Goal: Task Accomplishment & Management: Complete application form

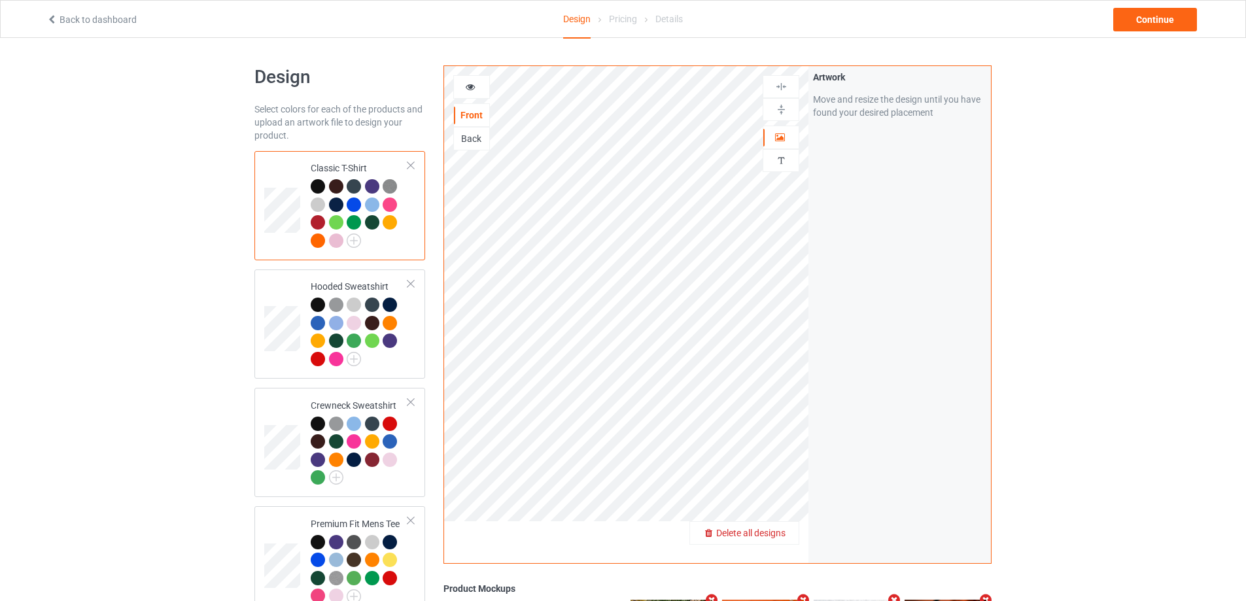
click at [776, 532] on span "Delete all designs" at bounding box center [750, 533] width 69 height 10
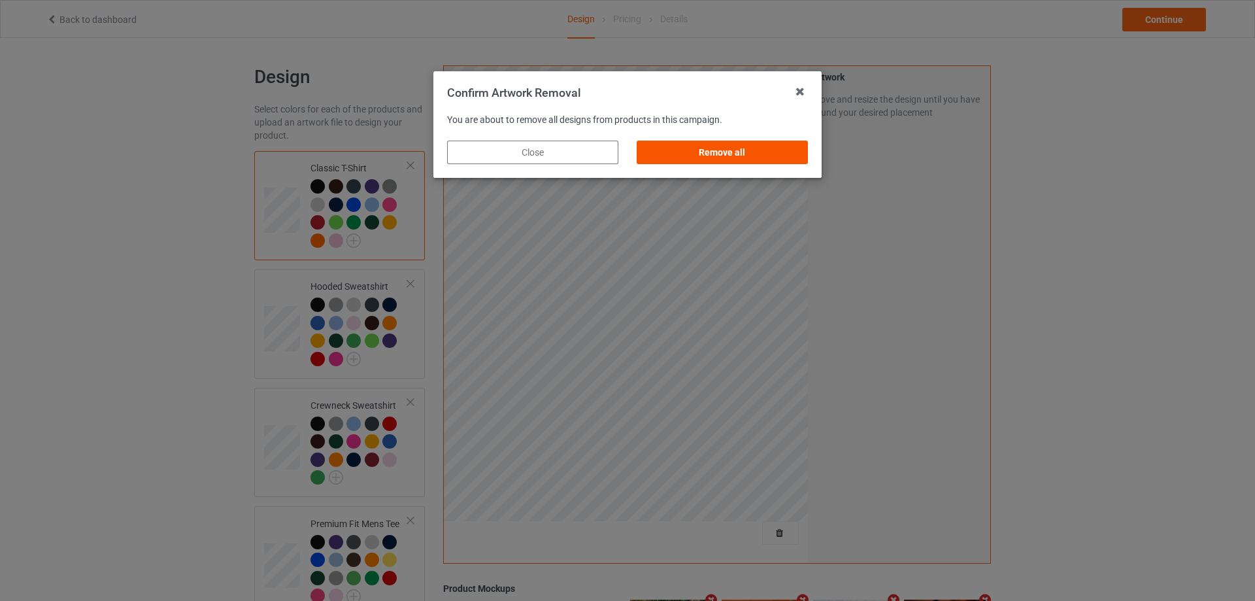
click at [722, 155] on div "Remove all" at bounding box center [722, 153] width 171 height 24
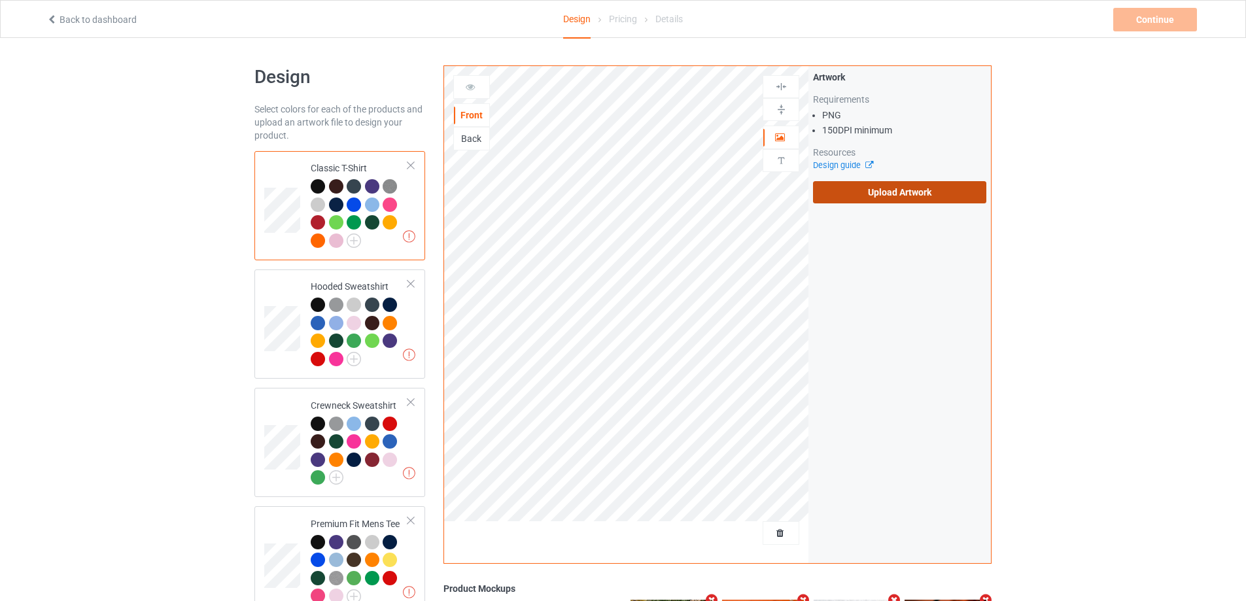
click at [866, 186] on label "Upload Artwork" at bounding box center [899, 192] width 173 height 22
click at [0, 0] on input "Upload Artwork" at bounding box center [0, 0] width 0 height 0
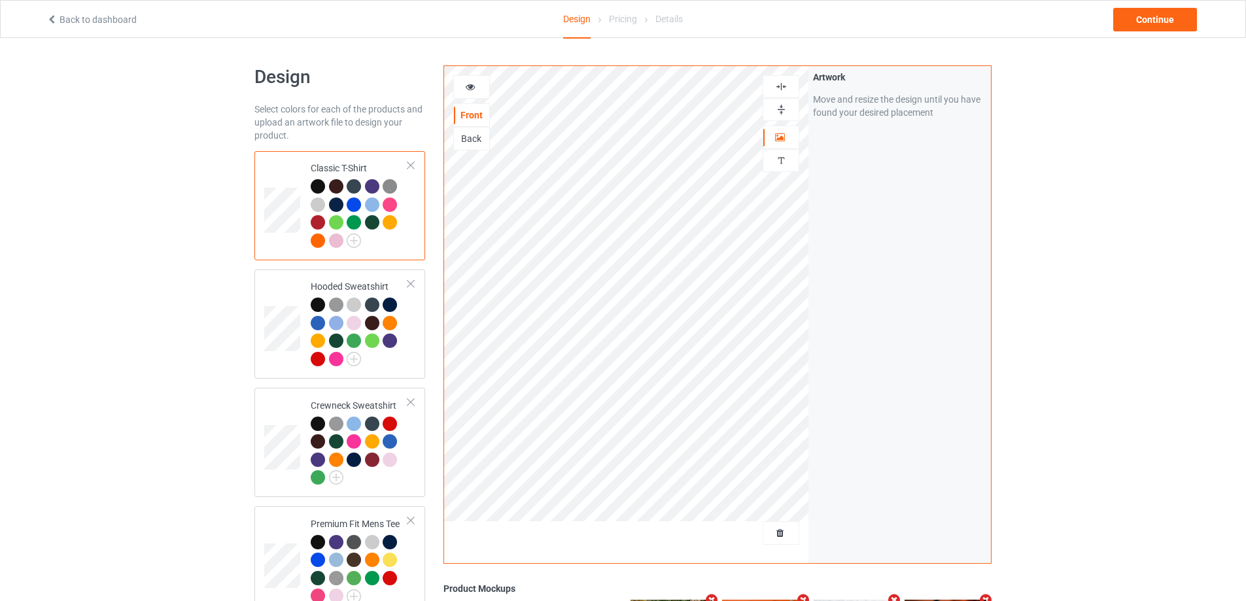
click at [182, 374] on div "Design Select colors for each of the products and upload an artwork file to des…" at bounding box center [623, 569] width 1246 height 1062
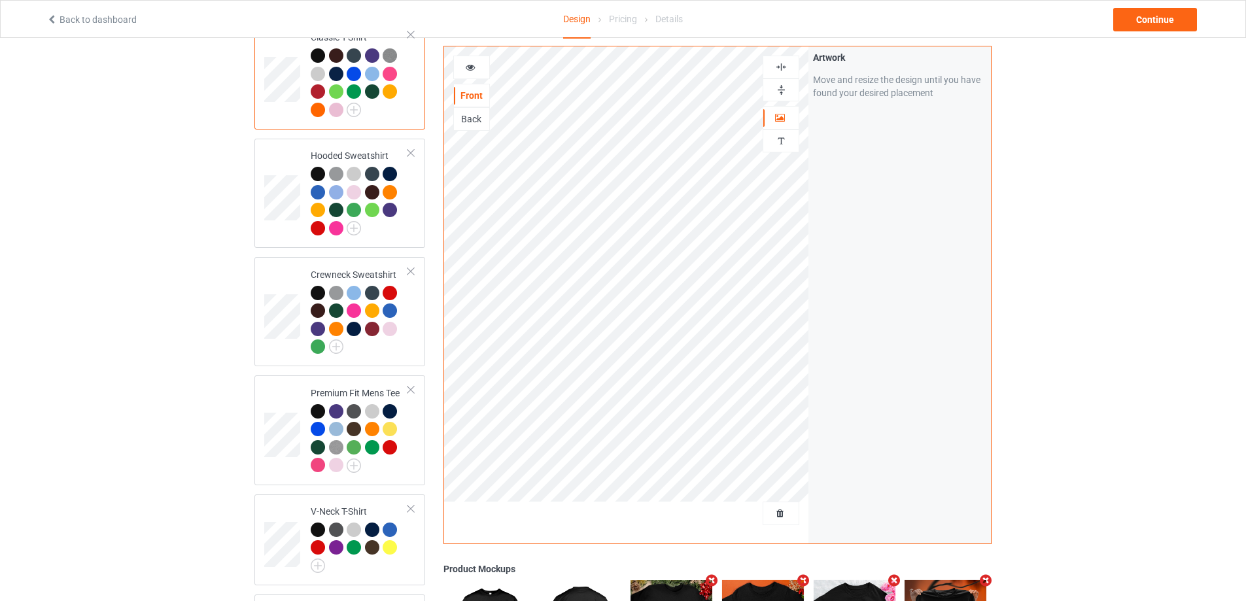
scroll to position [392, 0]
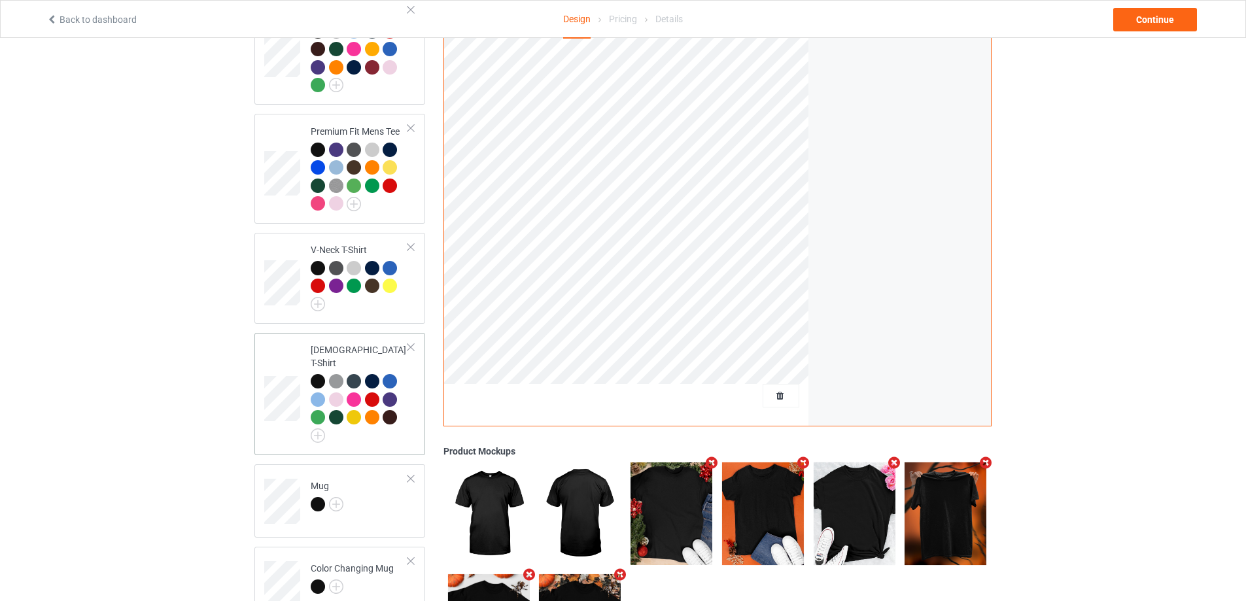
click at [408, 344] on div at bounding box center [410, 347] width 9 height 9
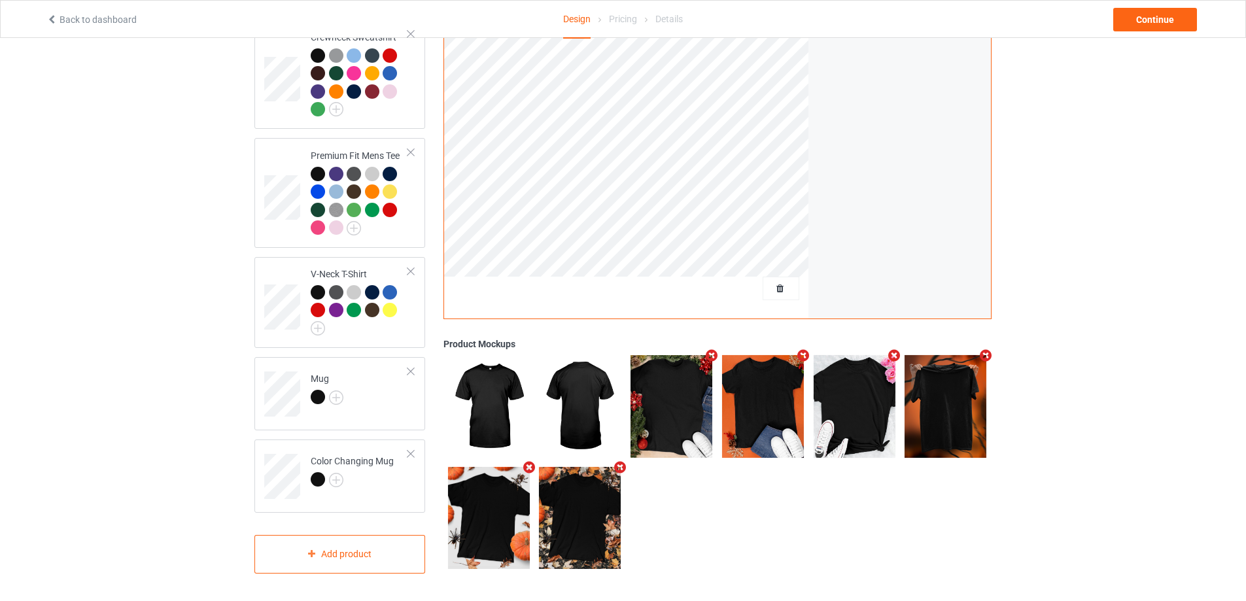
scroll to position [368, 0]
click at [369, 384] on td "Mug" at bounding box center [359, 389] width 112 height 54
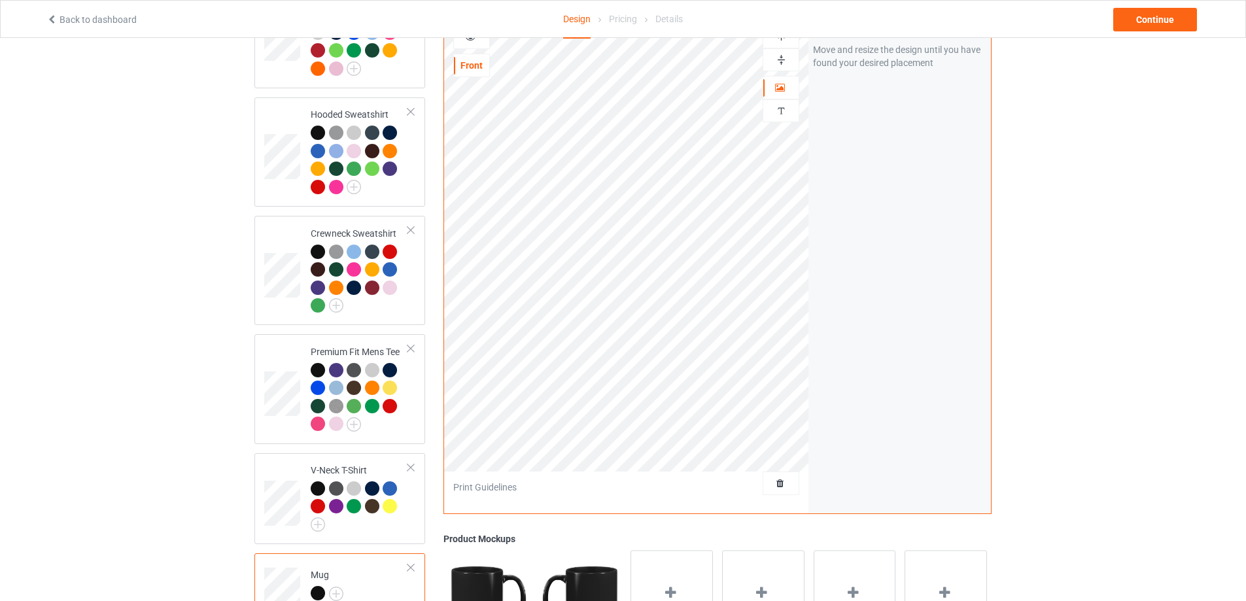
scroll to position [368, 0]
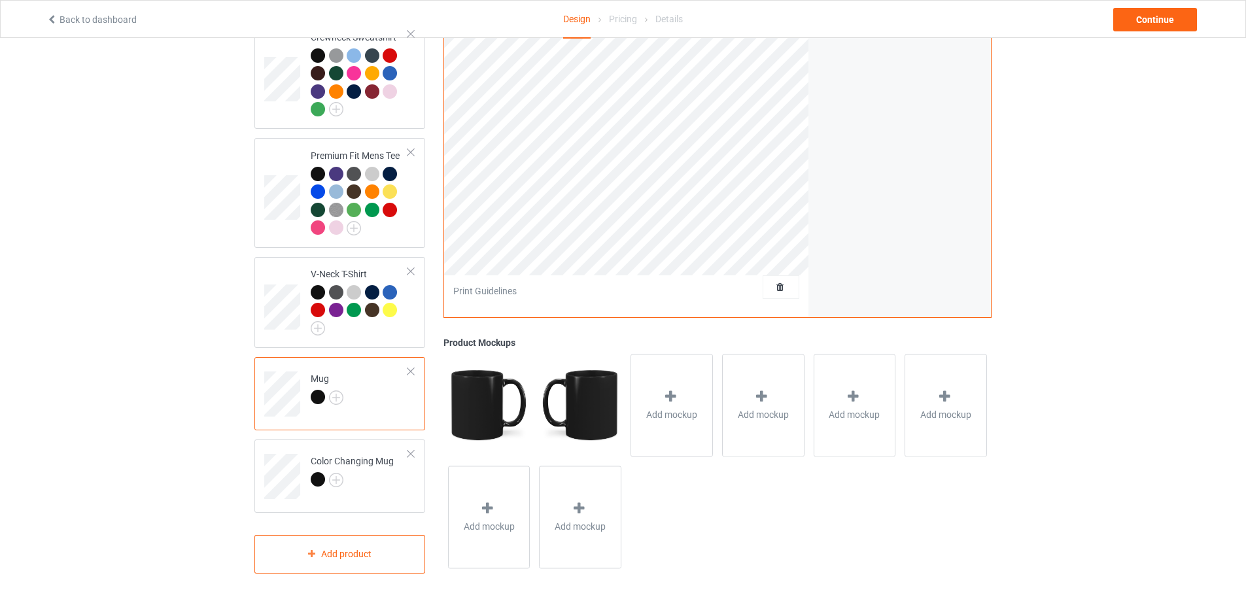
click at [409, 373] on div at bounding box center [410, 371] width 9 height 9
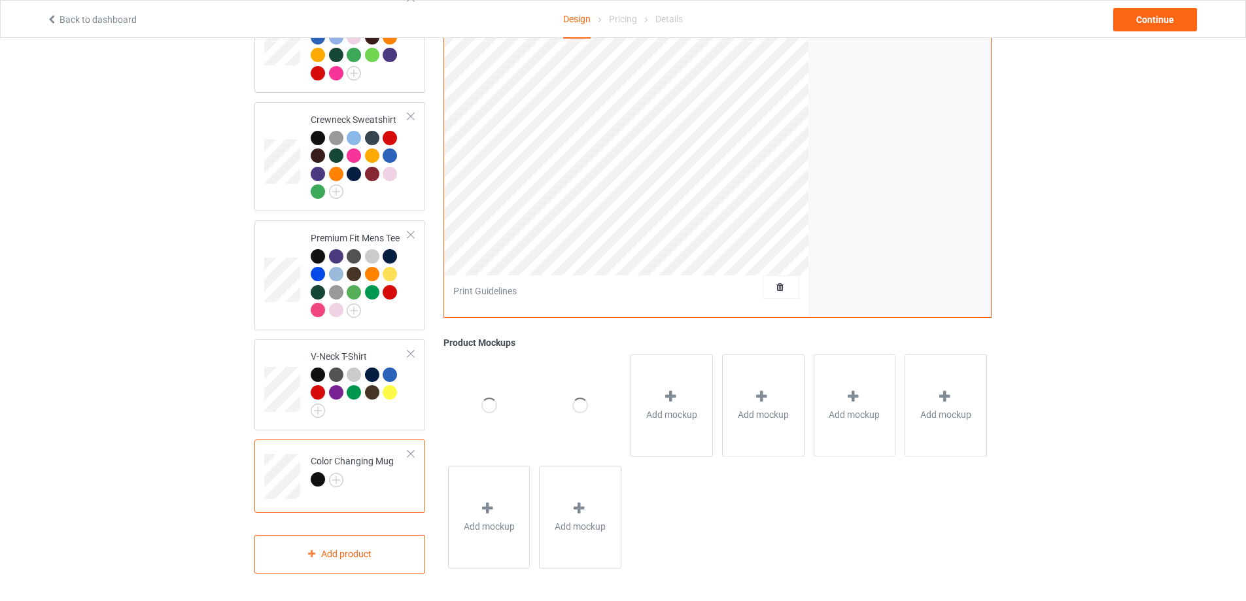
scroll to position [286, 0]
click at [409, 458] on div at bounding box center [410, 453] width 9 height 9
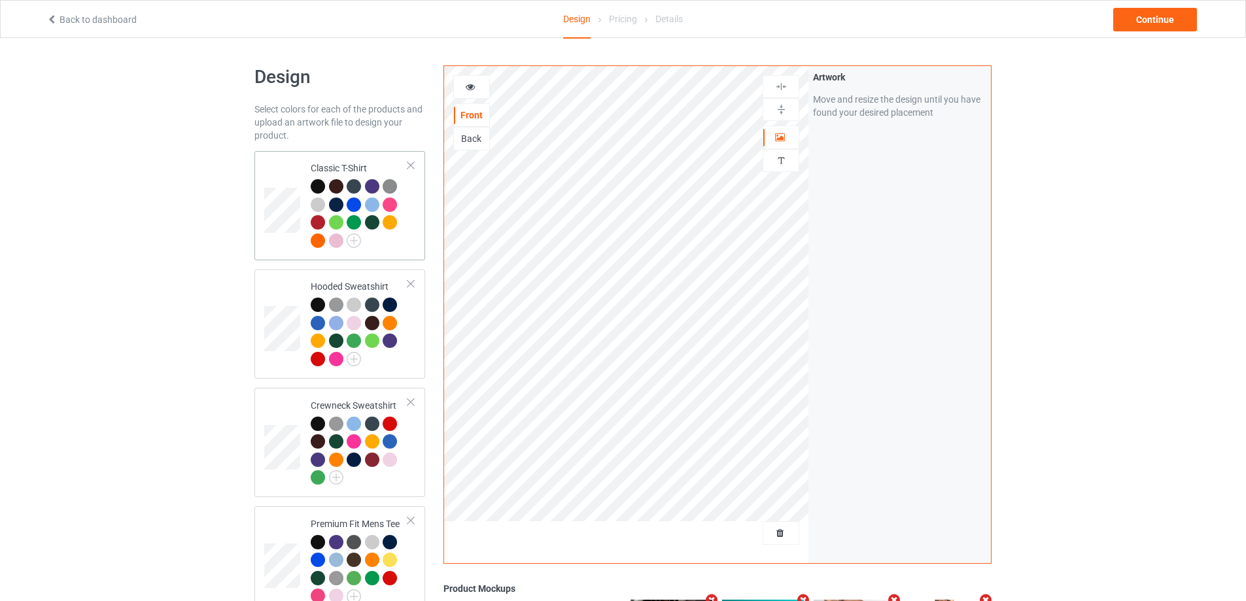
click at [284, 167] on td at bounding box center [283, 205] width 39 height 99
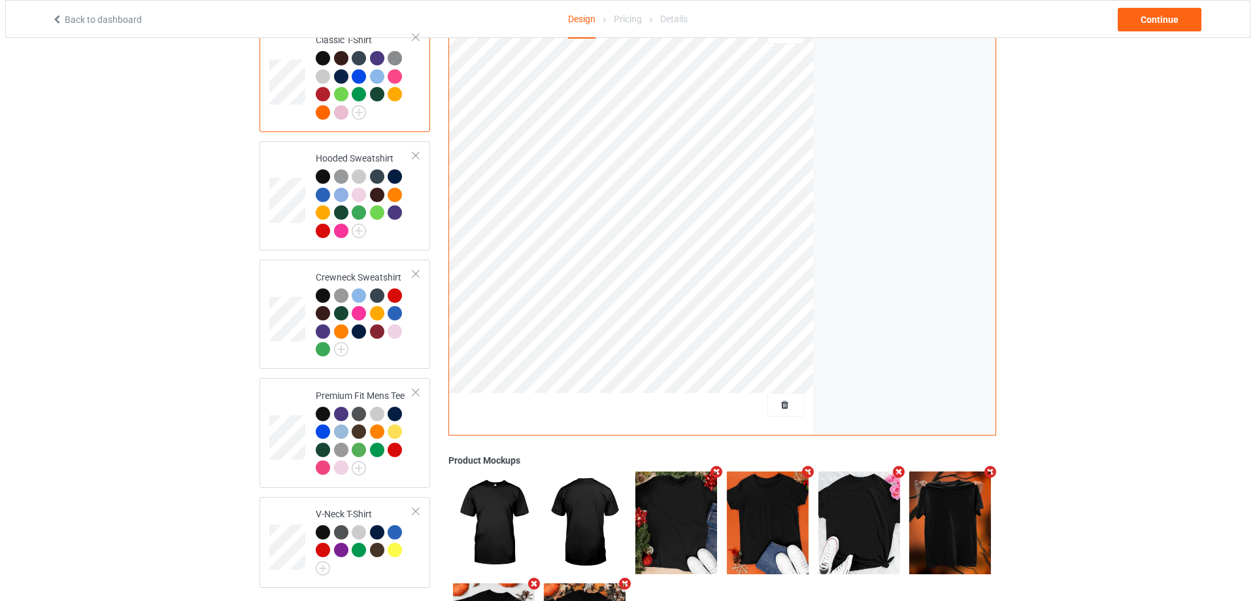
scroll to position [245, 0]
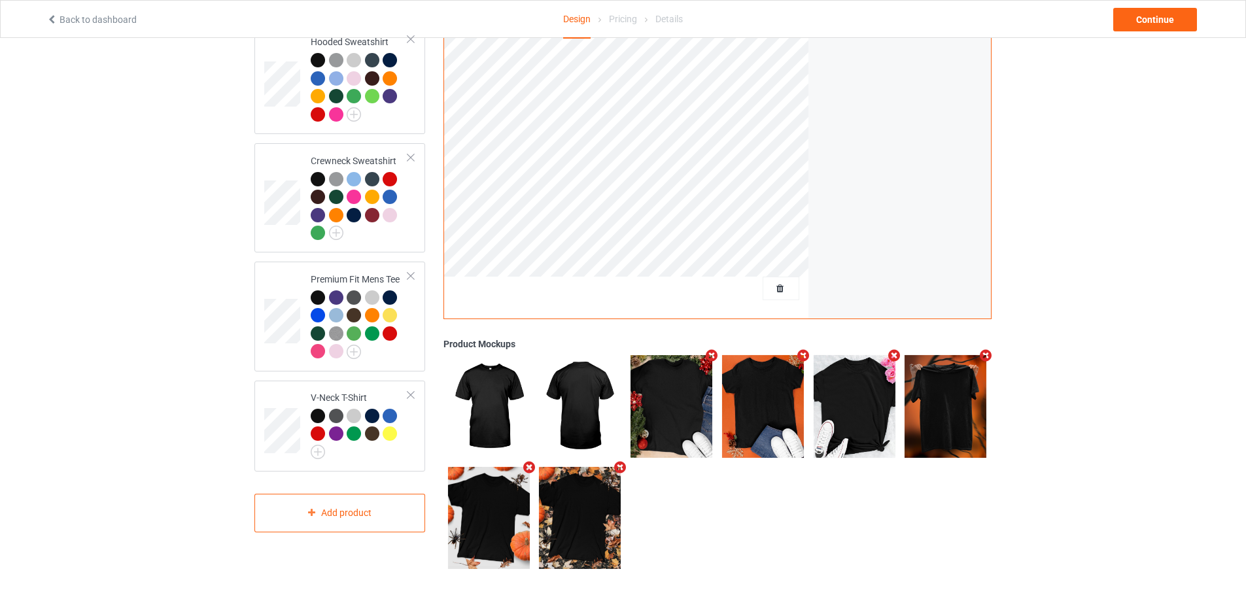
click at [709, 357] on icon "Remove mockup" at bounding box center [712, 355] width 16 height 14
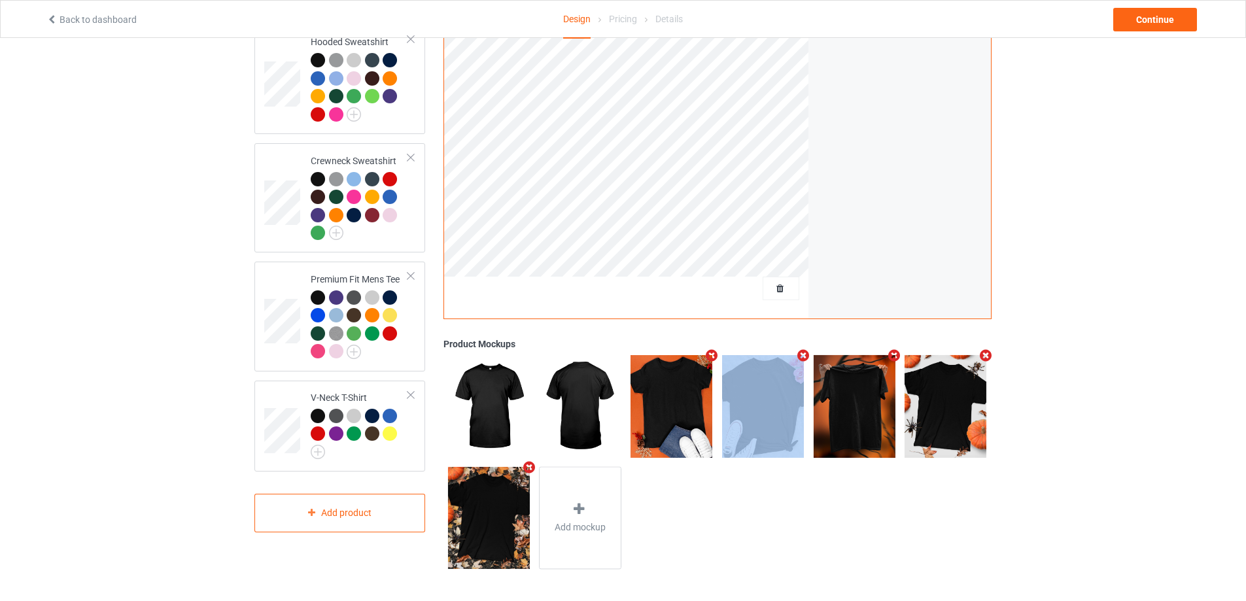
click at [709, 357] on icon "Remove mockup" at bounding box center [712, 355] width 16 height 14
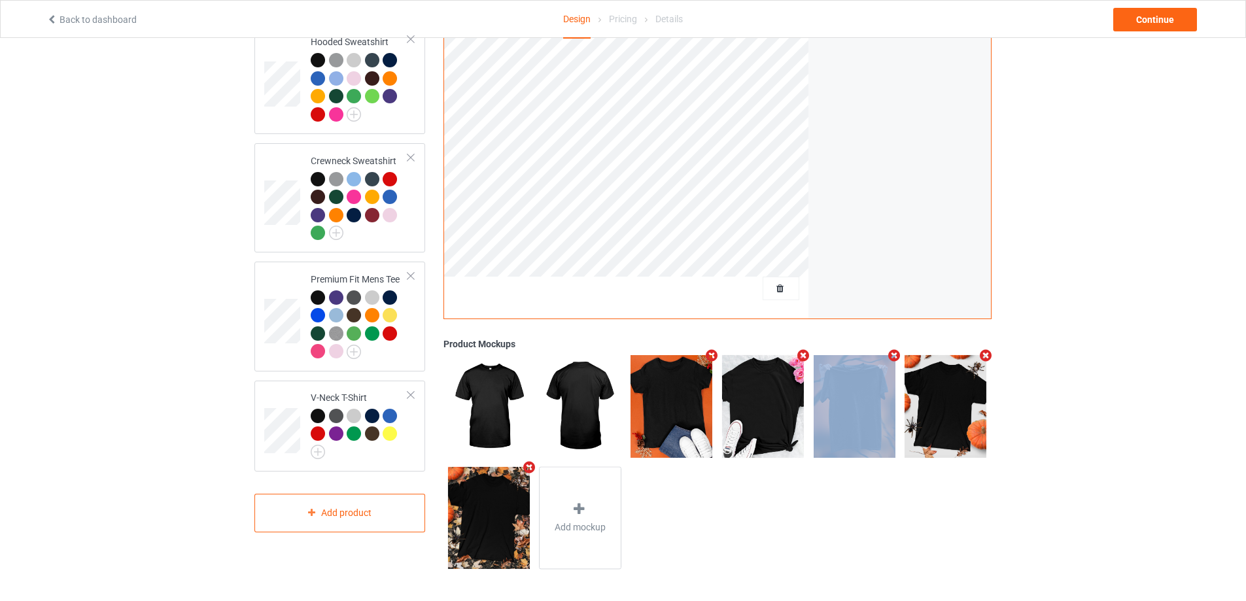
click at [794, 357] on icon "Remove mockup" at bounding box center [802, 355] width 16 height 14
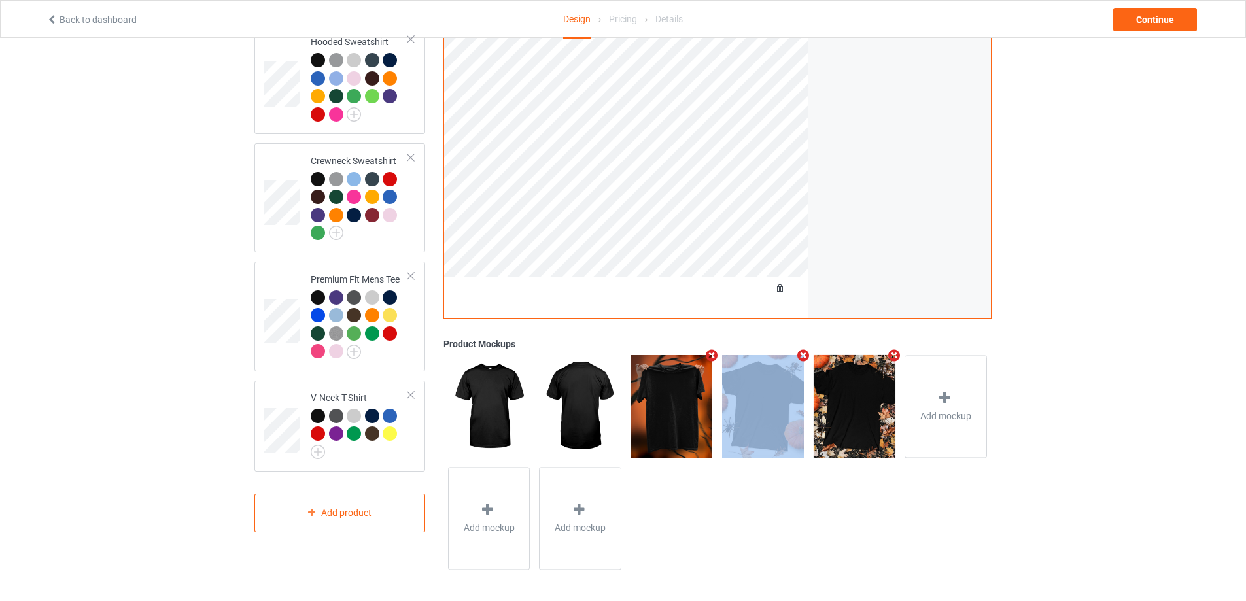
click at [709, 357] on icon "Remove mockup" at bounding box center [712, 355] width 16 height 14
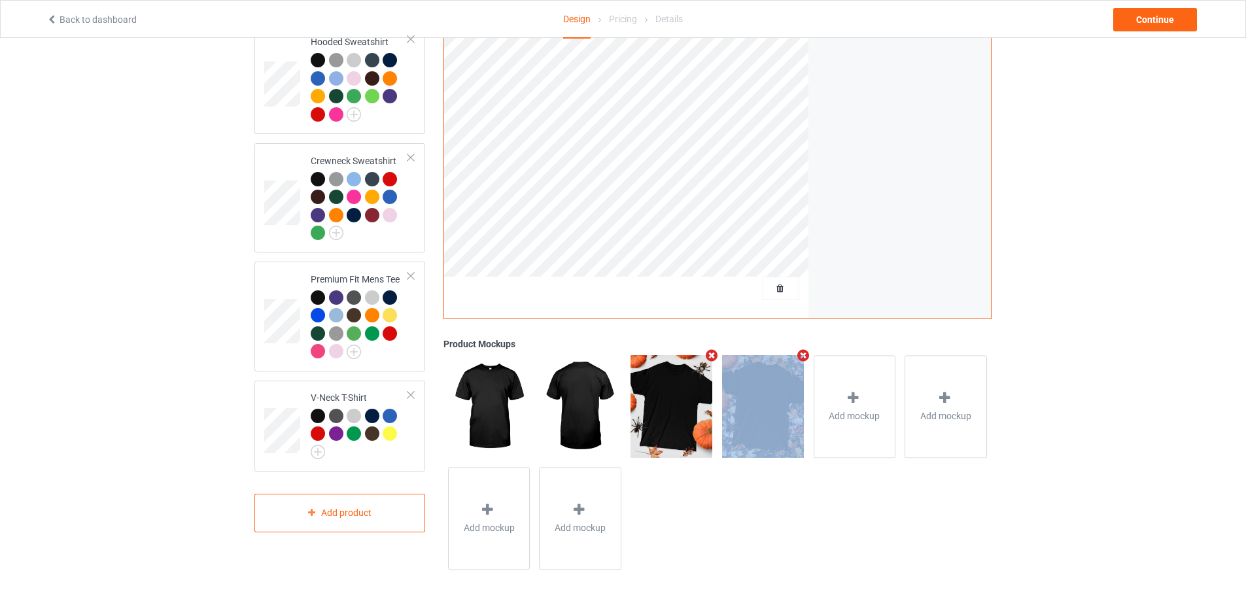
click at [709, 357] on icon "Remove mockup" at bounding box center [712, 355] width 16 height 14
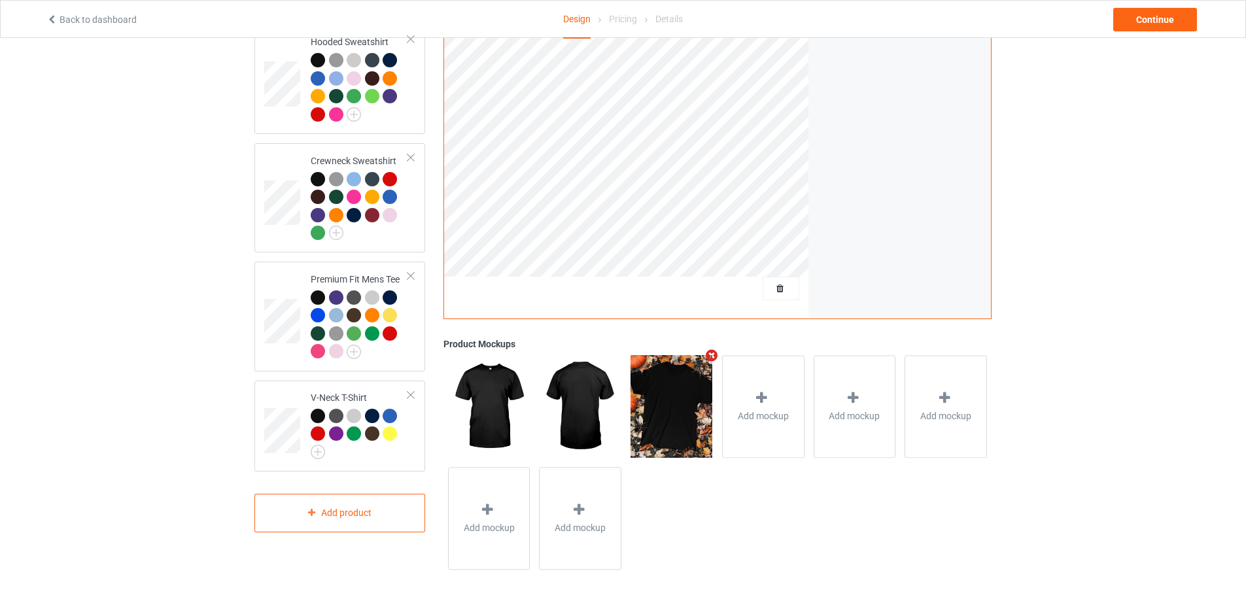
click at [709, 357] on icon "Remove mockup" at bounding box center [712, 355] width 16 height 14
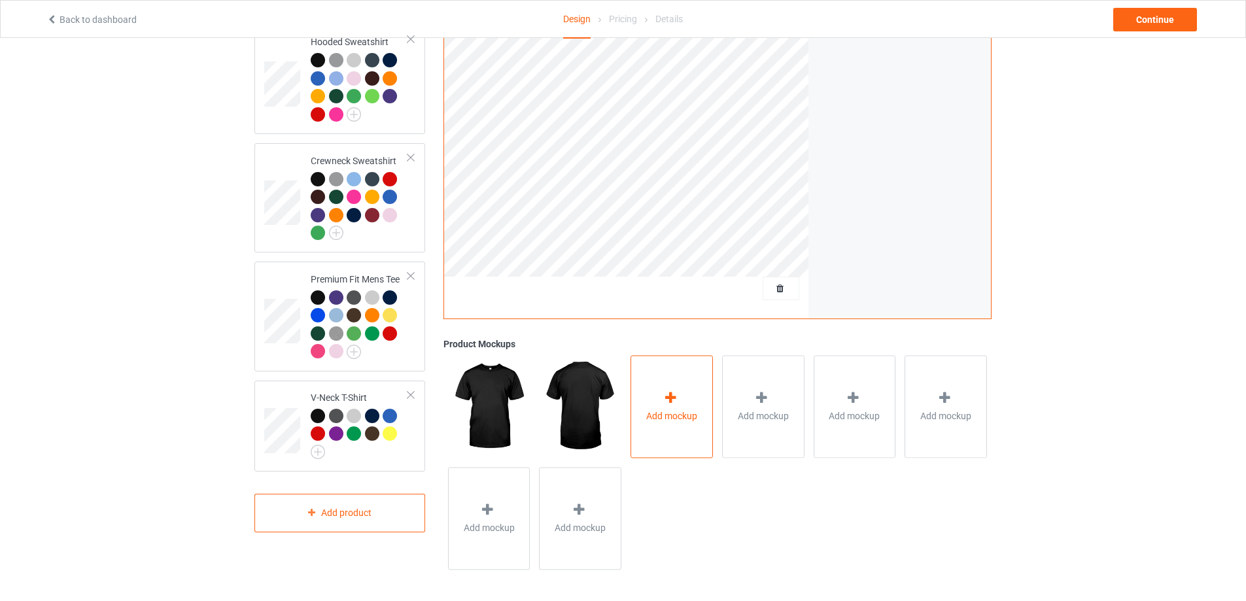
click at [685, 398] on div "Add mockup" at bounding box center [671, 406] width 82 height 103
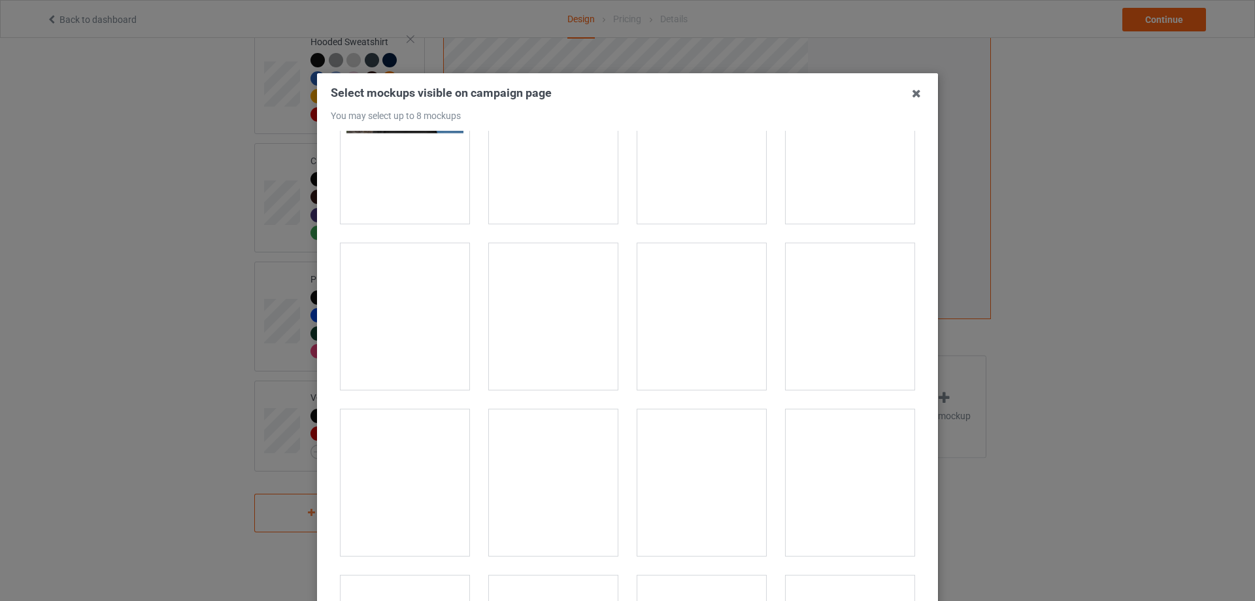
scroll to position [262, 0]
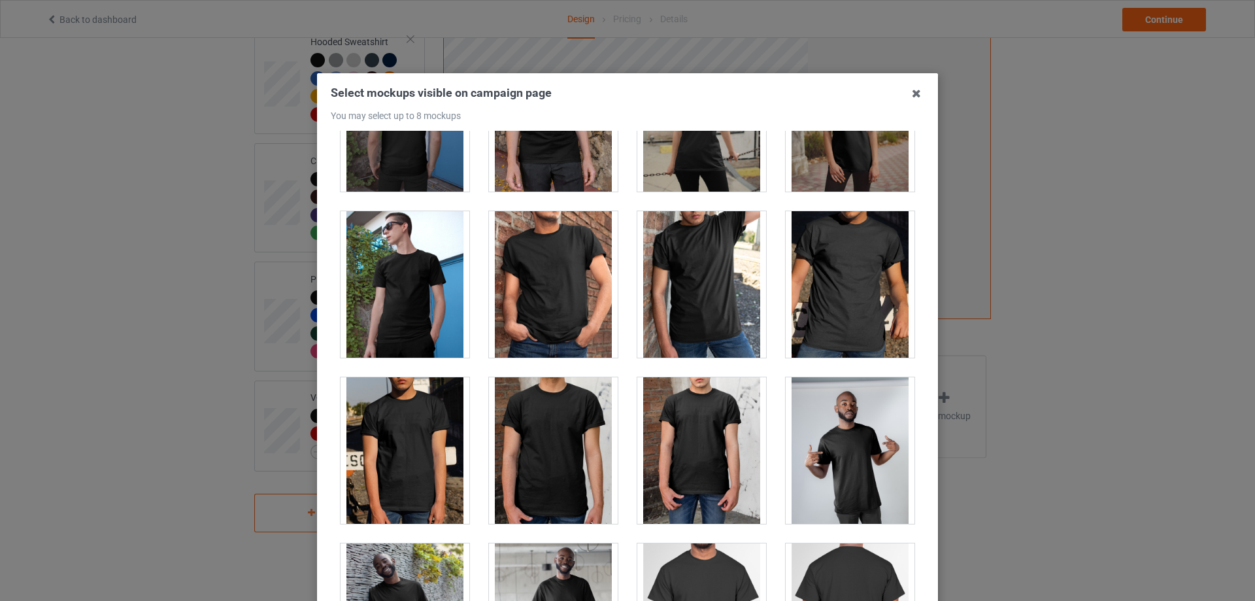
click at [520, 250] on div at bounding box center [553, 284] width 129 height 146
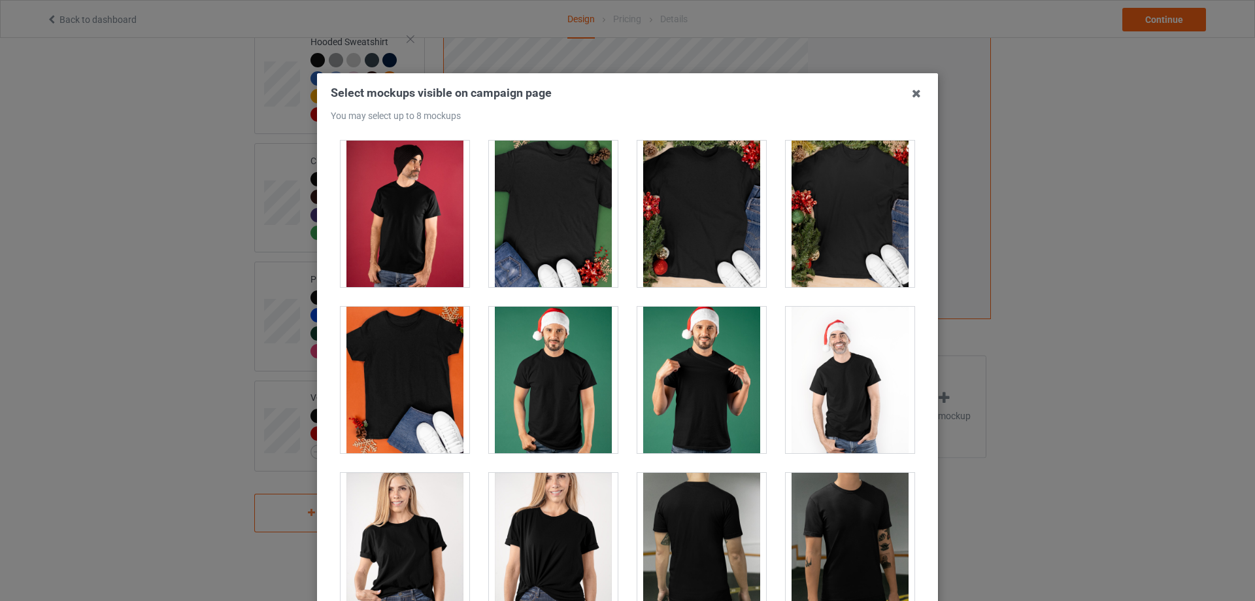
scroll to position [1831, 0]
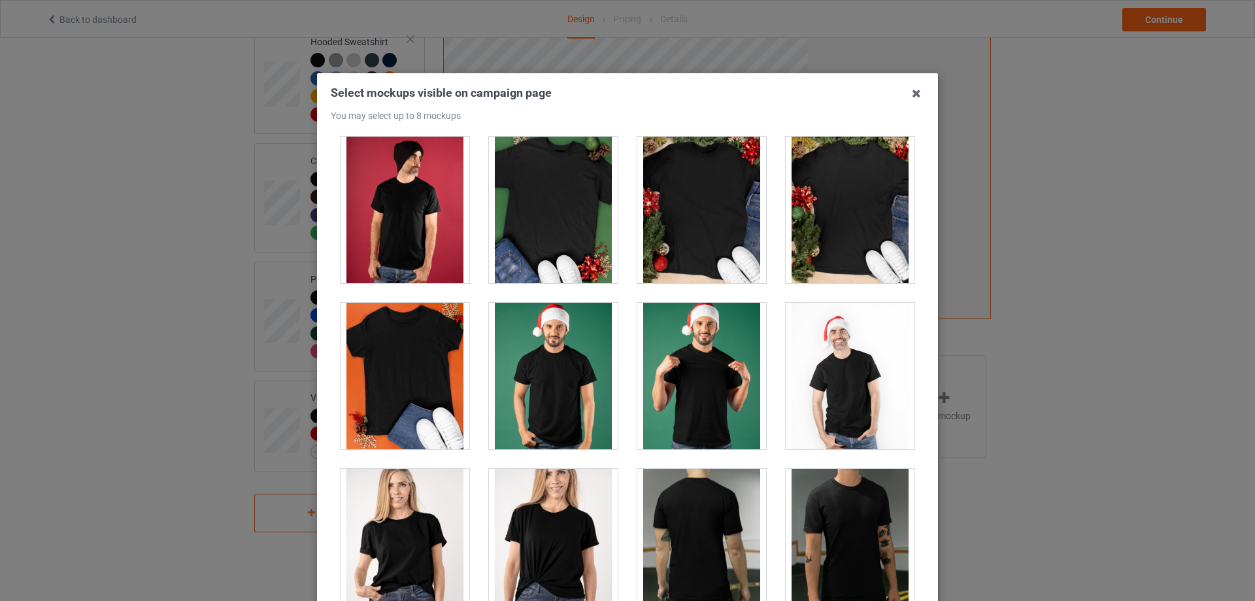
click at [577, 349] on div at bounding box center [553, 376] width 129 height 146
click at [731, 358] on div at bounding box center [701, 376] width 129 height 146
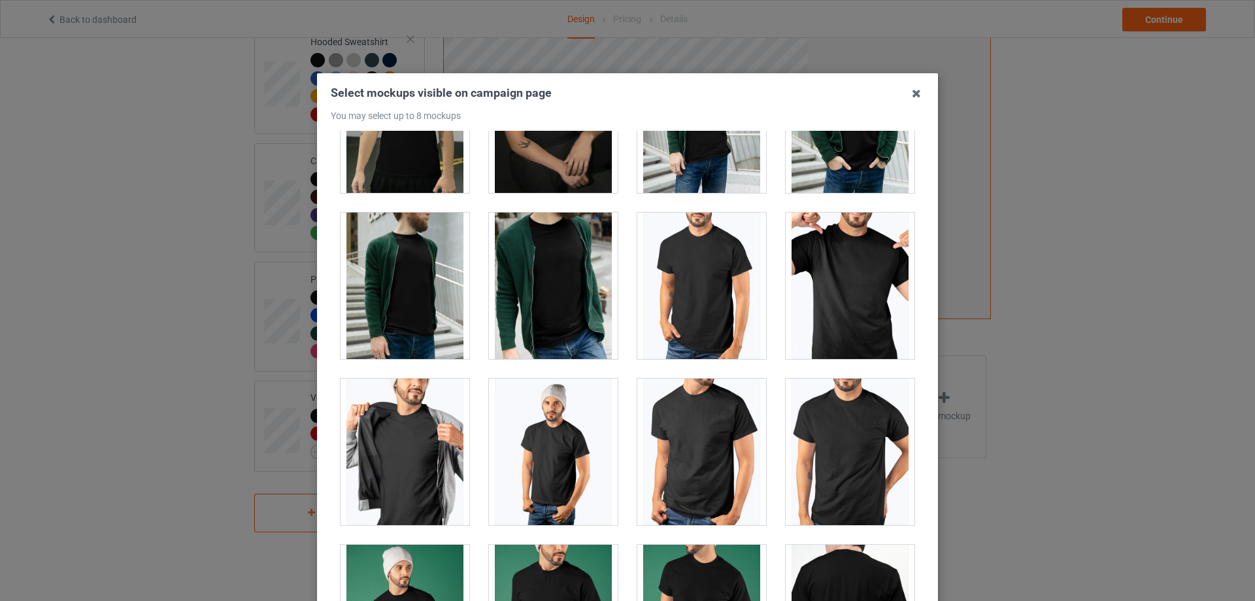
click at [847, 296] on div at bounding box center [850, 285] width 129 height 146
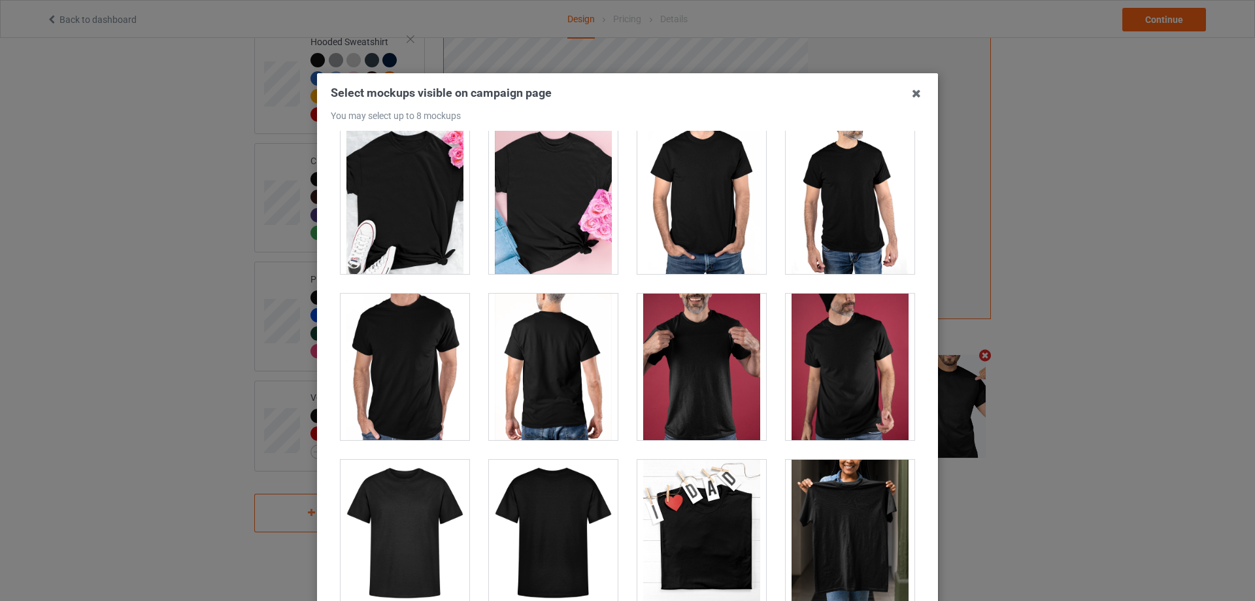
scroll to position [5492, 0]
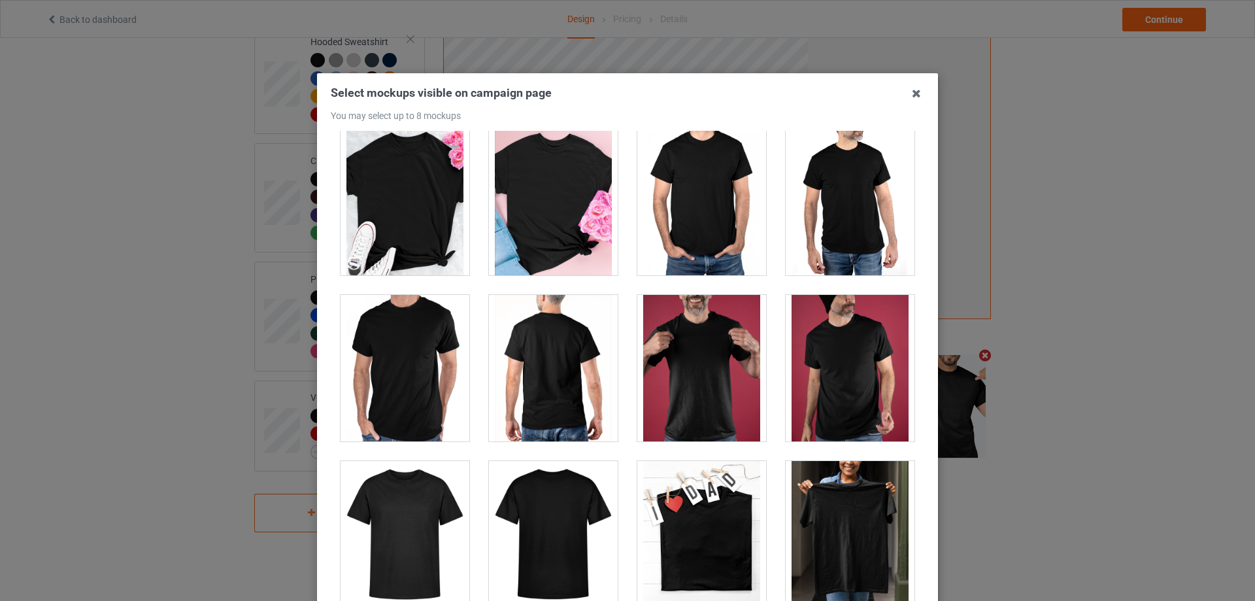
click at [738, 345] on div at bounding box center [701, 368] width 129 height 146
click at [829, 352] on div at bounding box center [850, 368] width 129 height 146
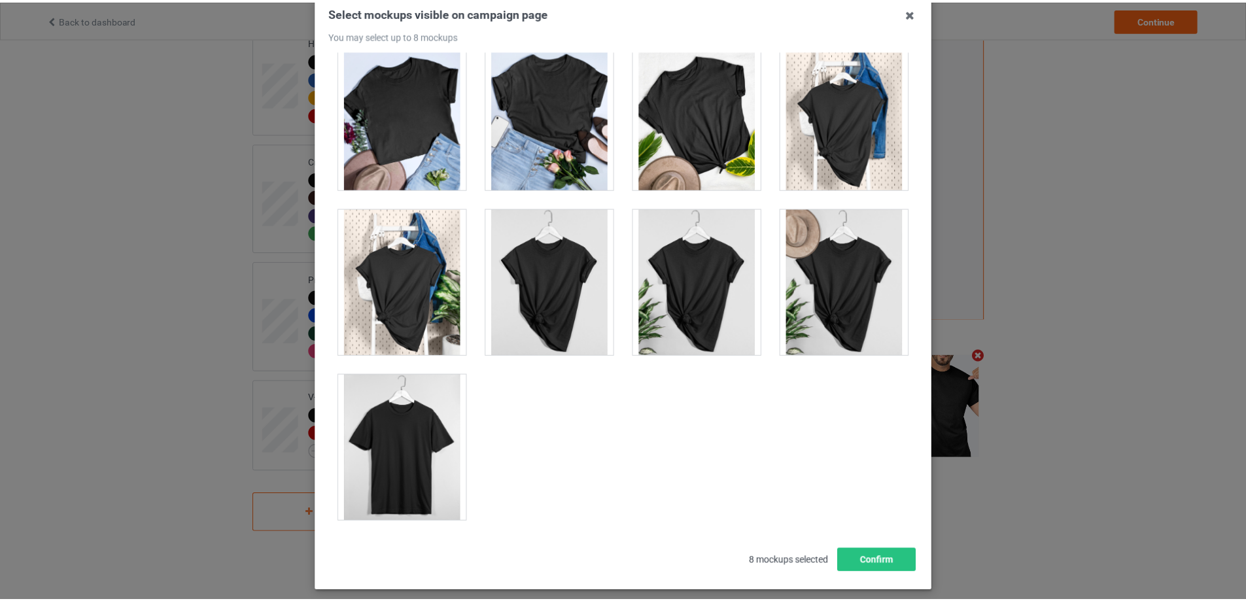
scroll to position [144, 0]
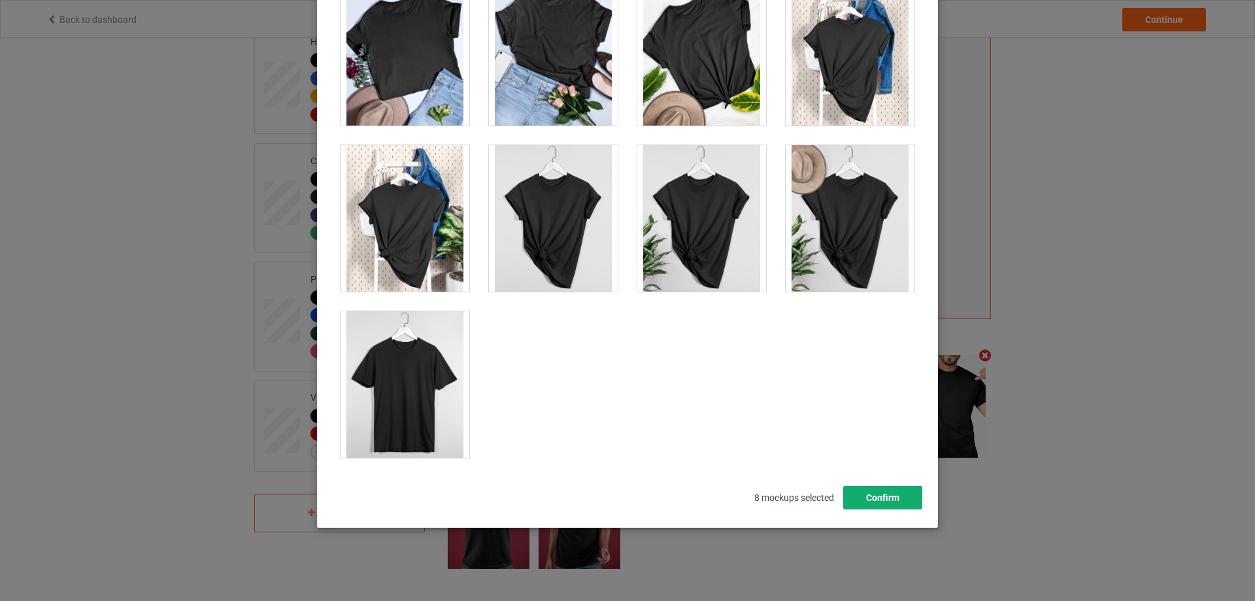
click at [883, 505] on button "Confirm" at bounding box center [882, 498] width 79 height 24
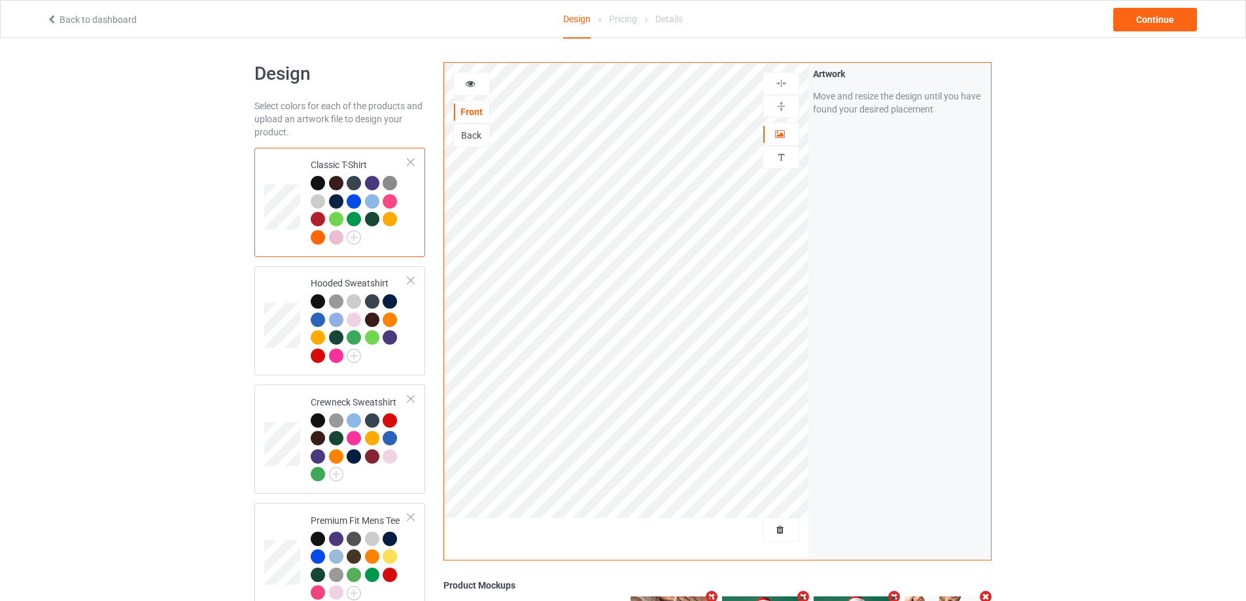
scroll to position [0, 0]
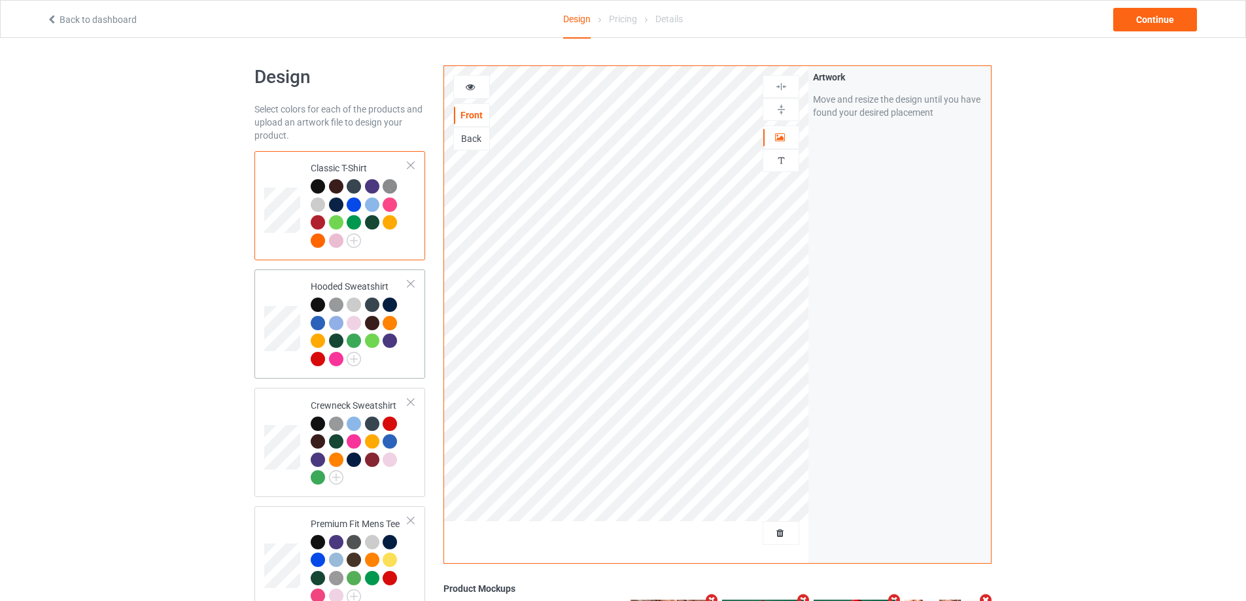
click at [299, 282] on td at bounding box center [283, 324] width 39 height 99
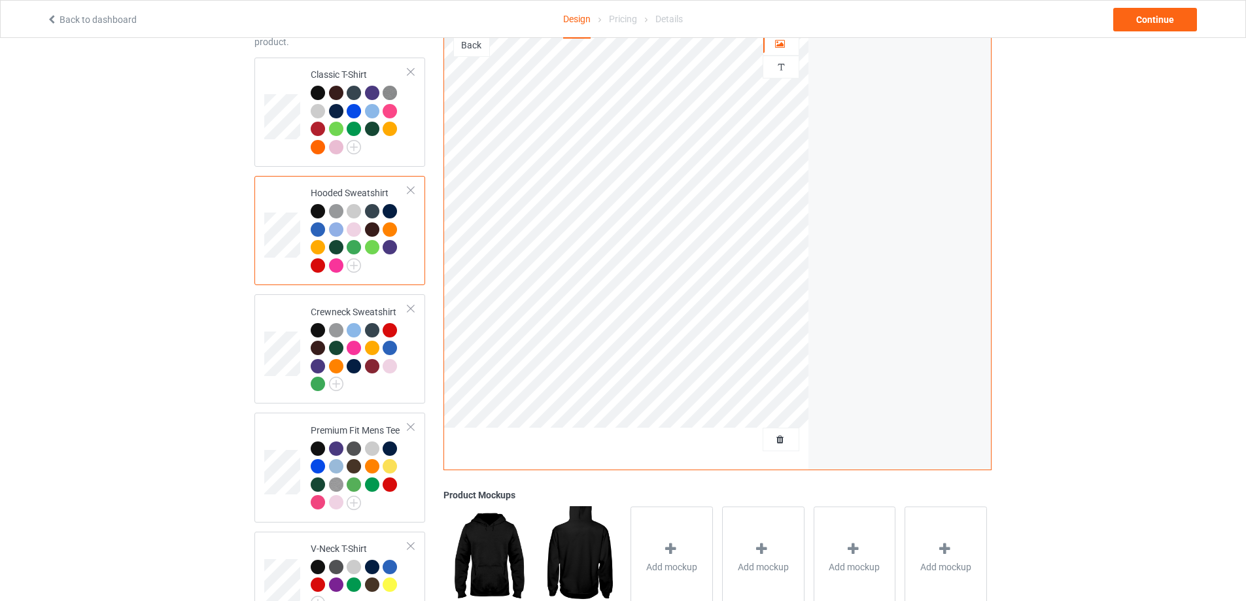
scroll to position [246, 0]
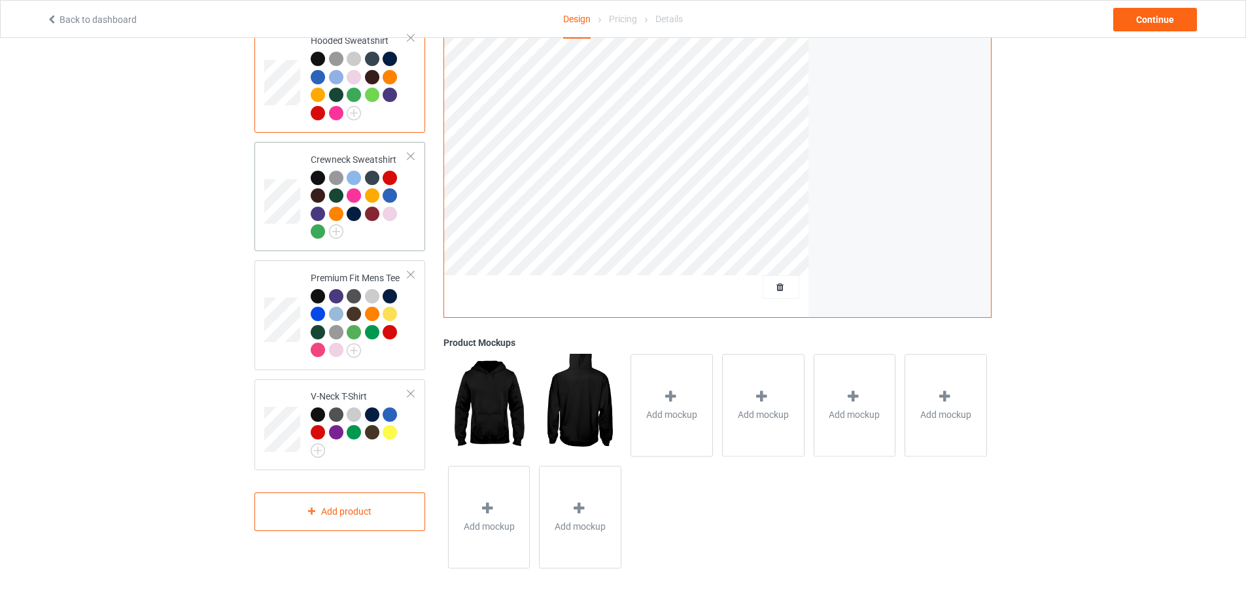
click at [269, 167] on td at bounding box center [283, 196] width 39 height 99
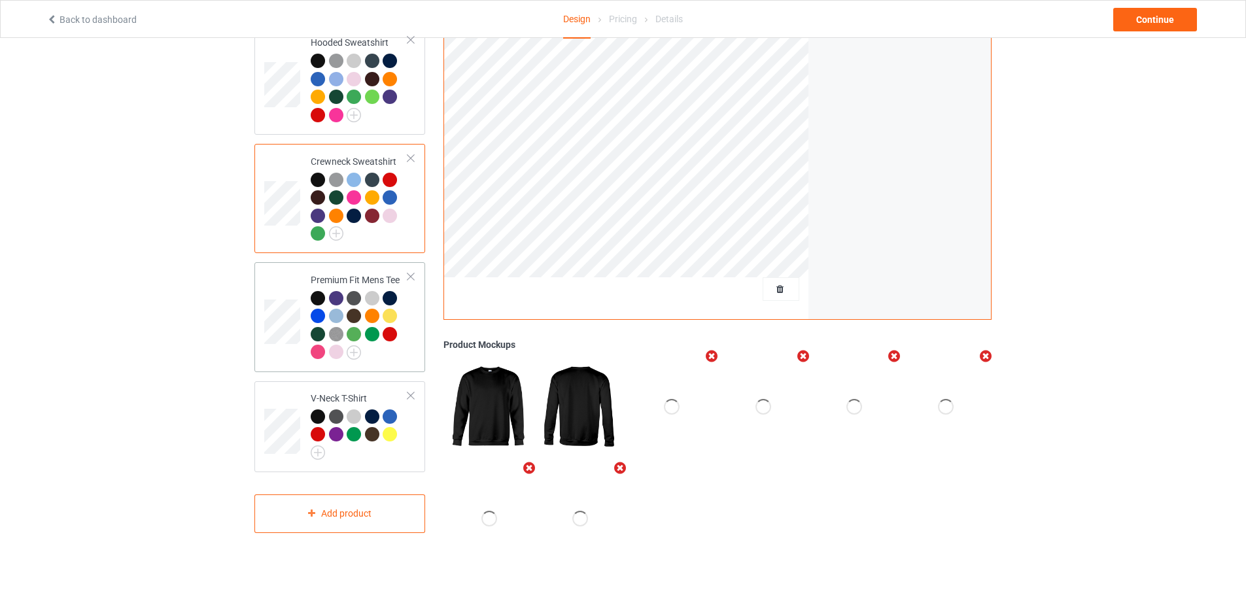
scroll to position [245, 0]
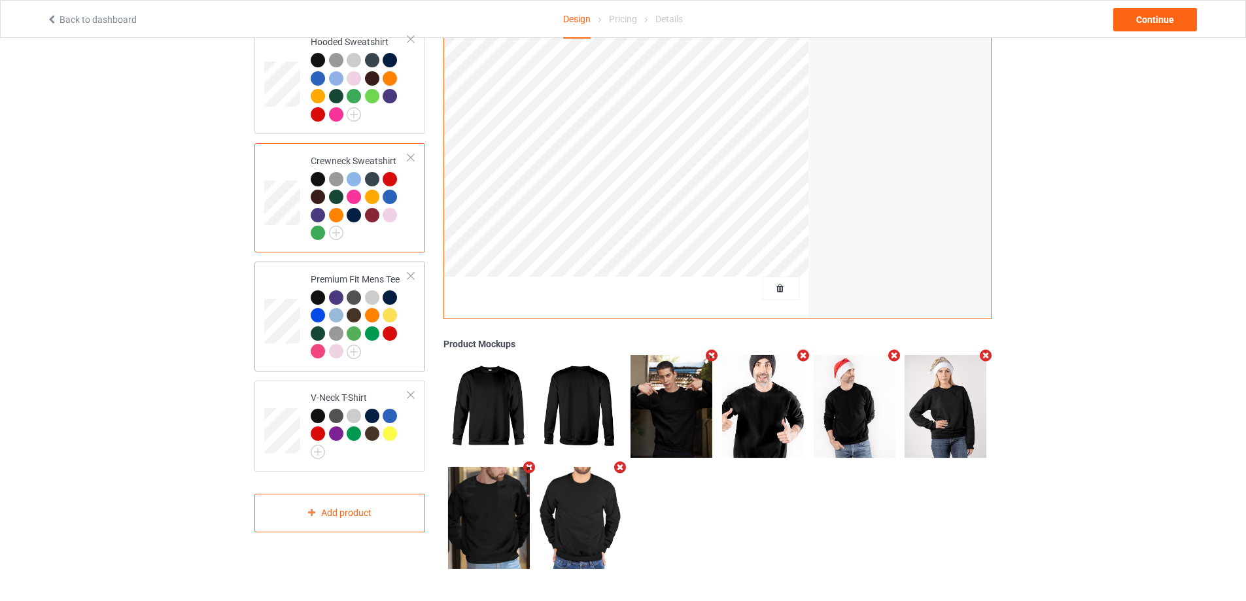
click at [285, 288] on td at bounding box center [283, 316] width 39 height 99
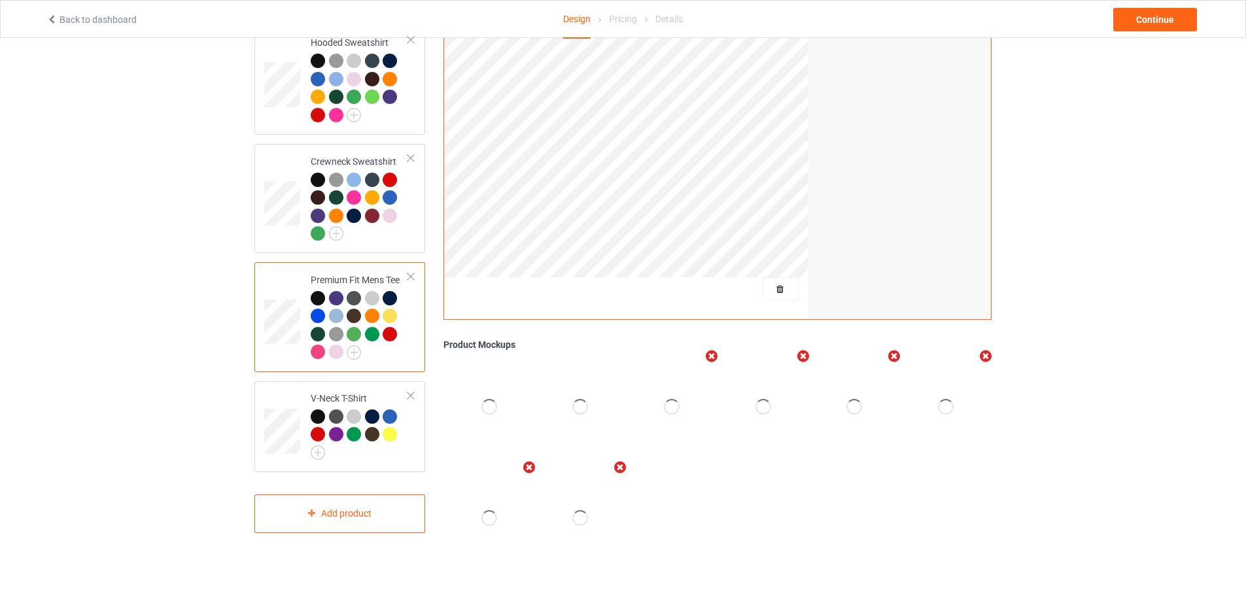
scroll to position [245, 0]
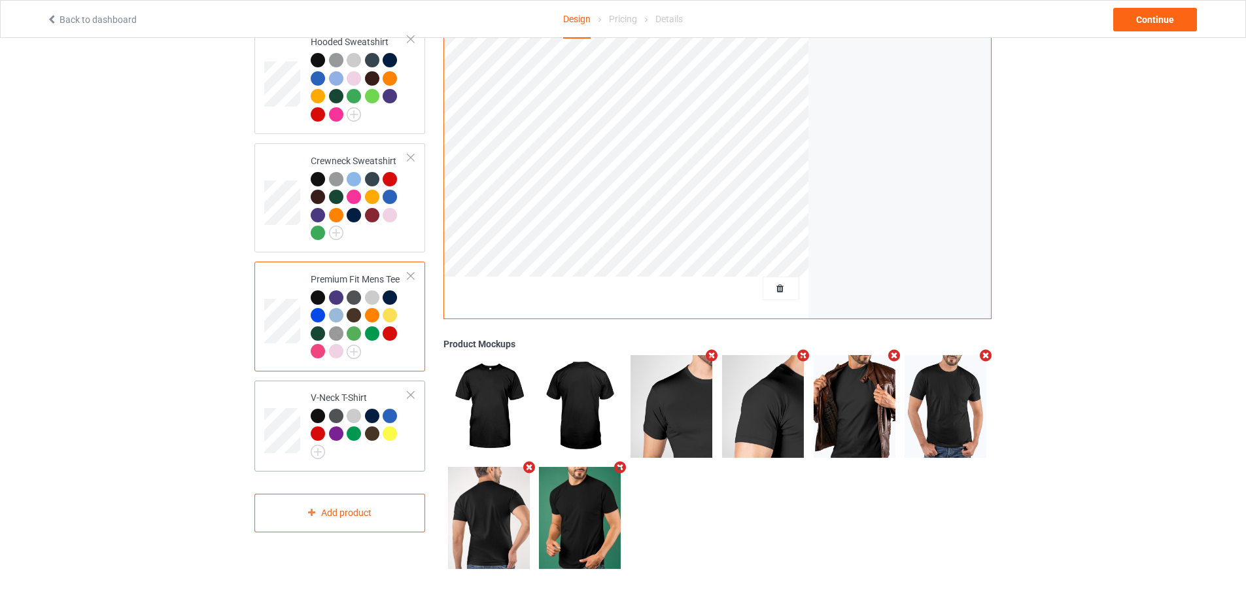
click at [286, 394] on td at bounding box center [283, 426] width 39 height 80
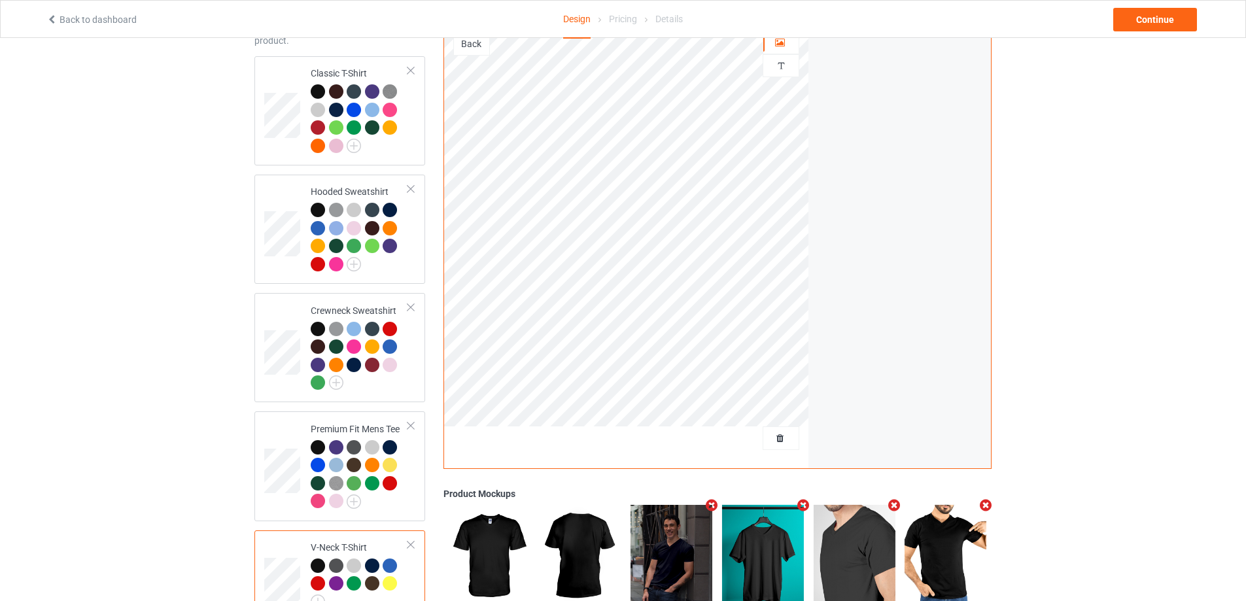
scroll to position [48, 0]
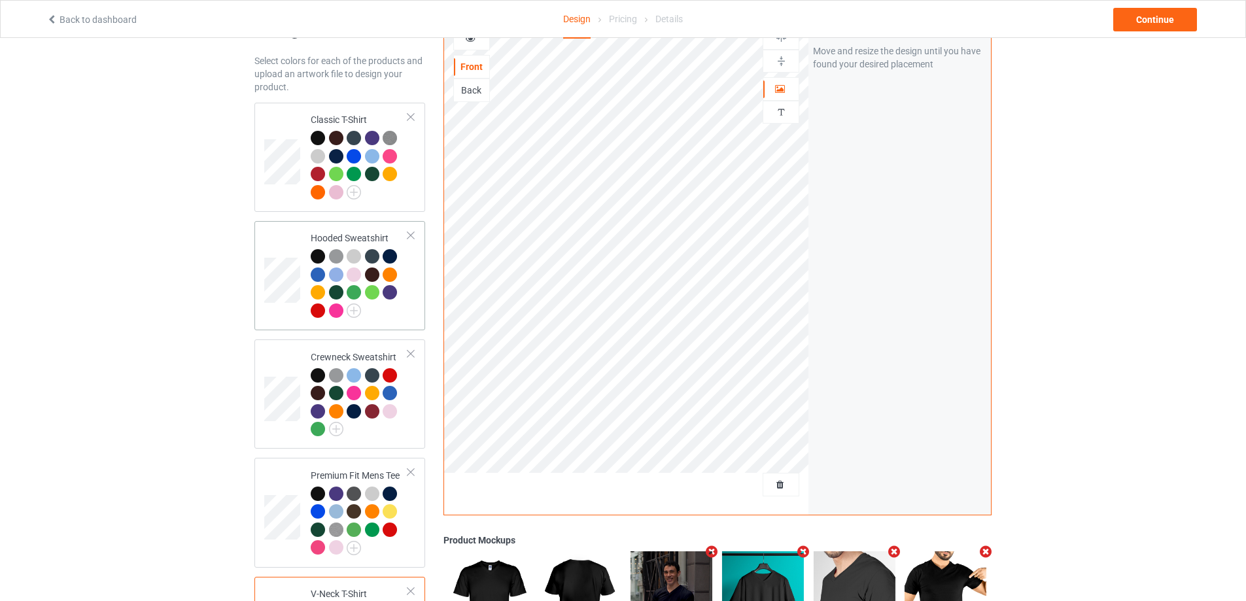
click at [288, 237] on td at bounding box center [283, 275] width 39 height 99
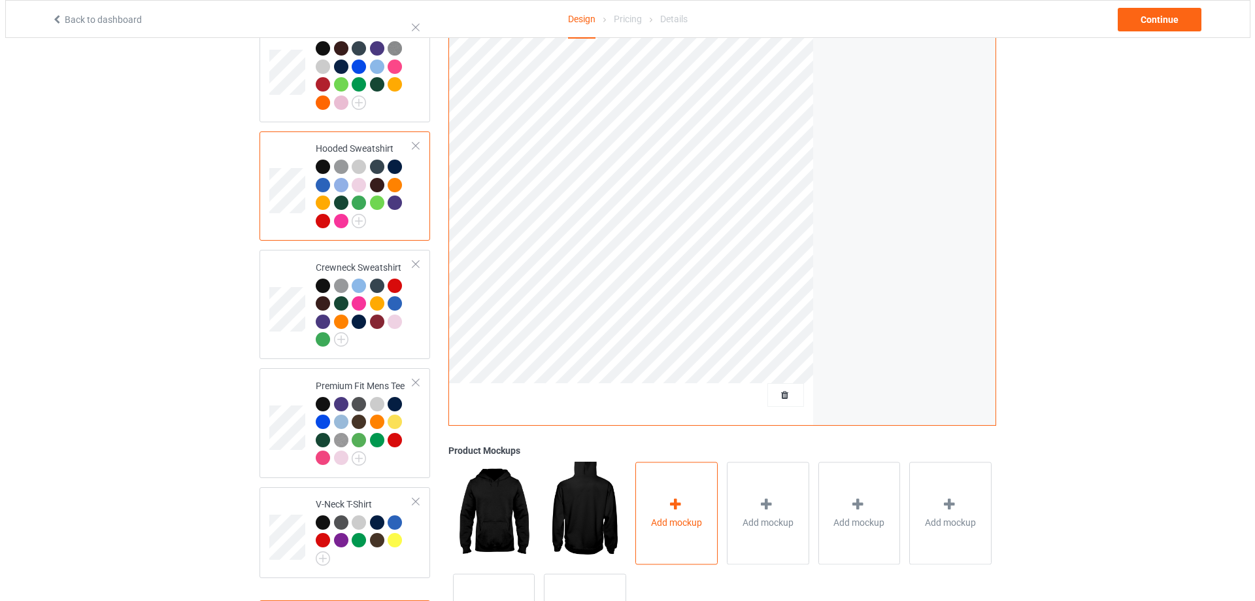
scroll to position [246, 0]
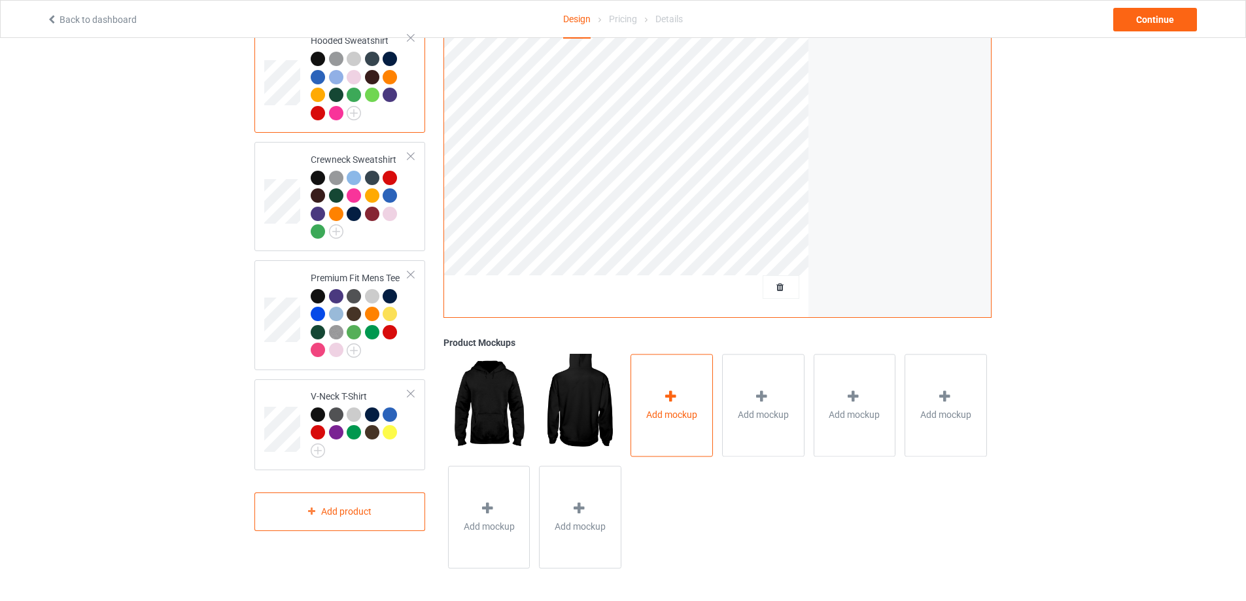
click at [681, 399] on div at bounding box center [671, 398] width 18 height 19
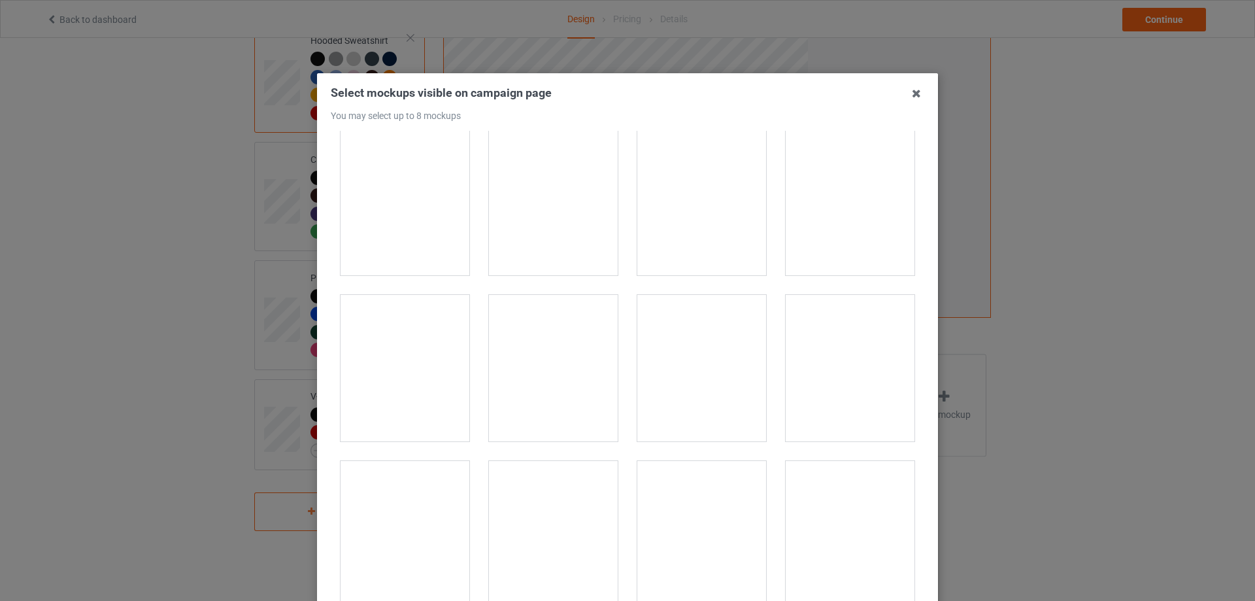
scroll to position [2354, 0]
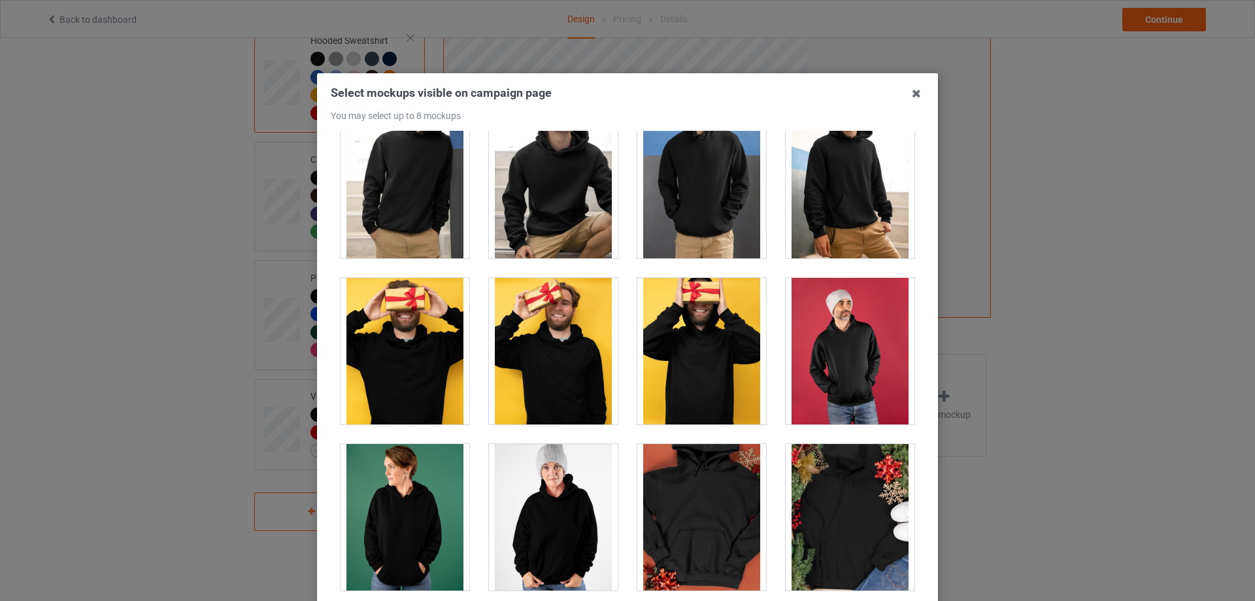
click at [801, 356] on div at bounding box center [850, 351] width 129 height 146
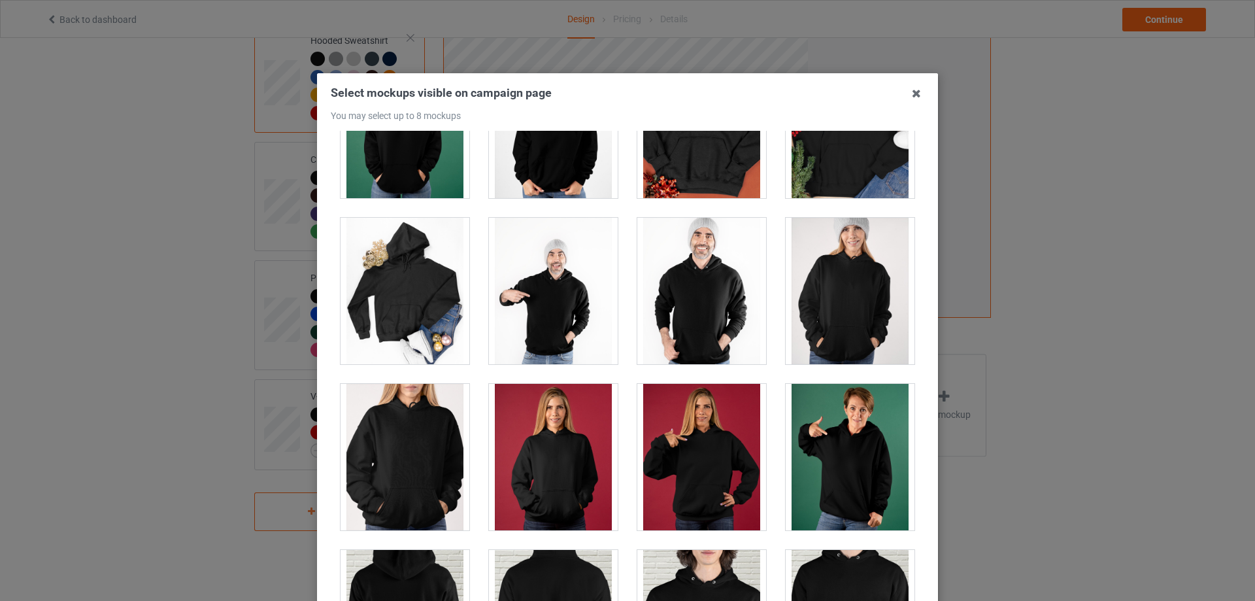
click at [588, 320] on div at bounding box center [553, 291] width 129 height 146
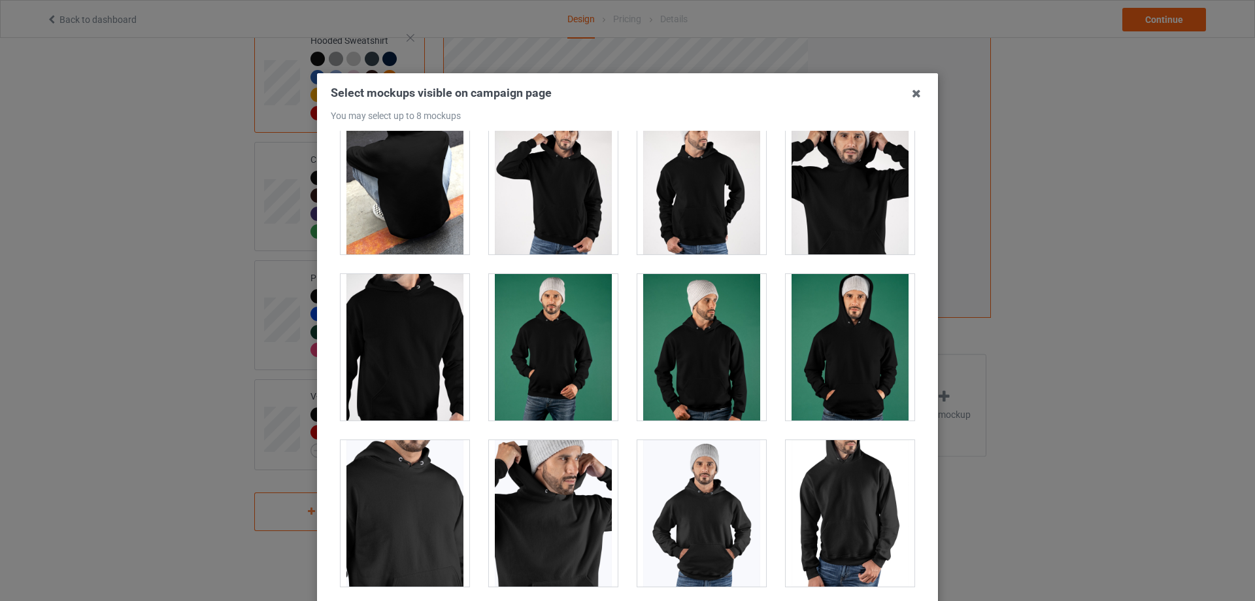
click at [805, 216] on div at bounding box center [850, 181] width 129 height 146
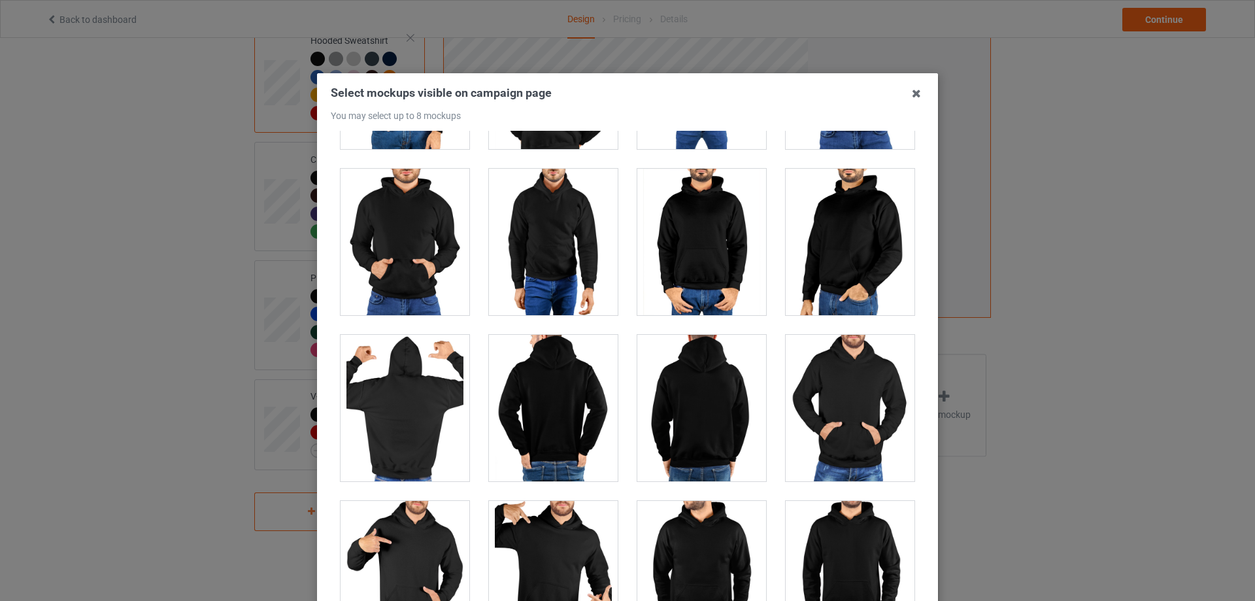
scroll to position [6800, 0]
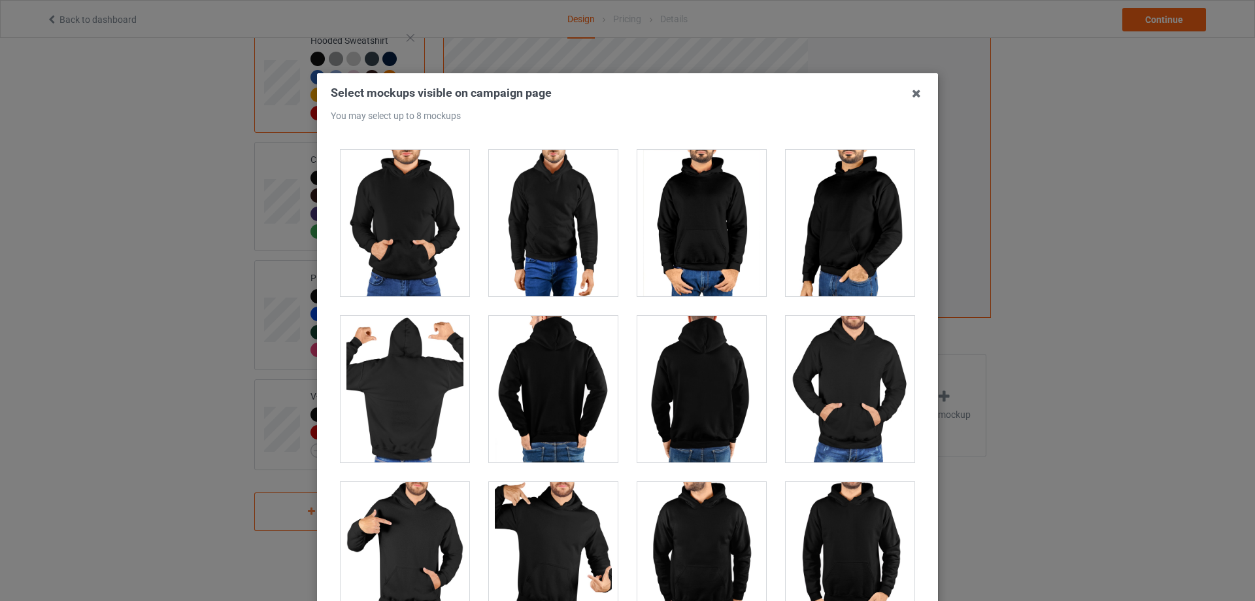
click at [834, 268] on div at bounding box center [850, 223] width 129 height 146
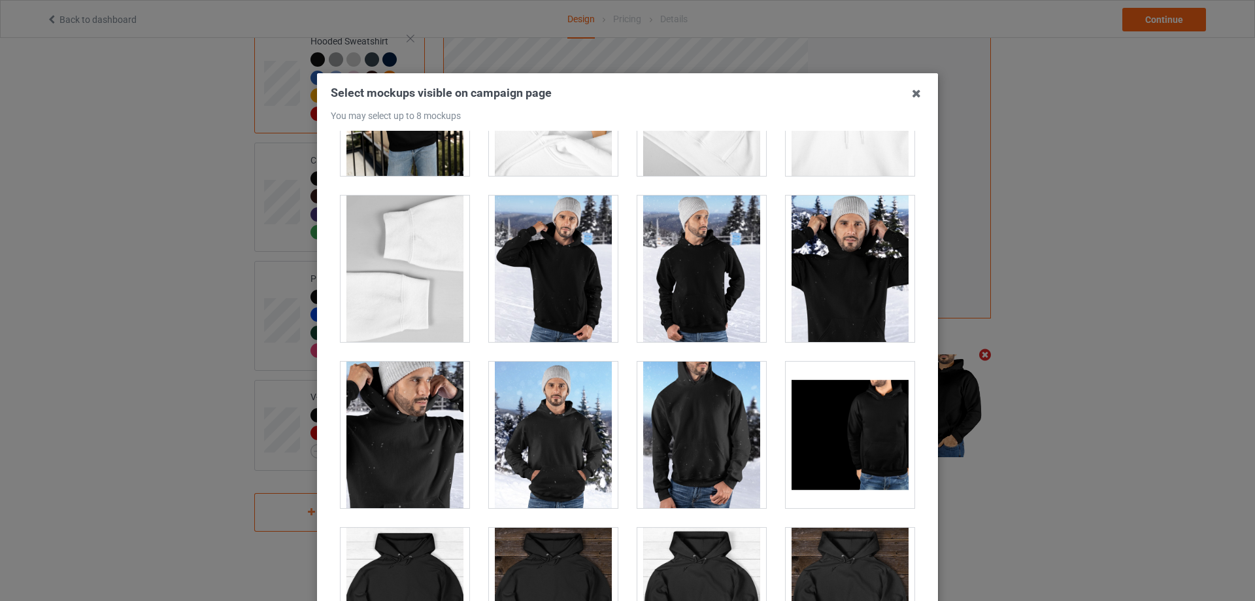
click at [833, 286] on div at bounding box center [850, 268] width 129 height 146
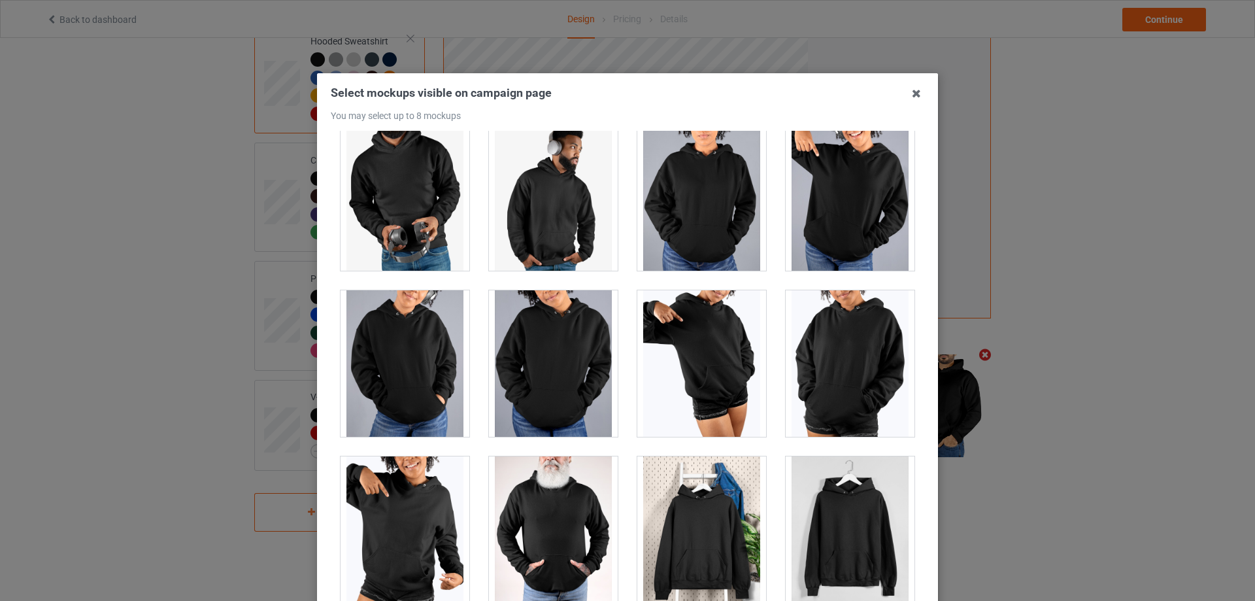
scroll to position [11144, 0]
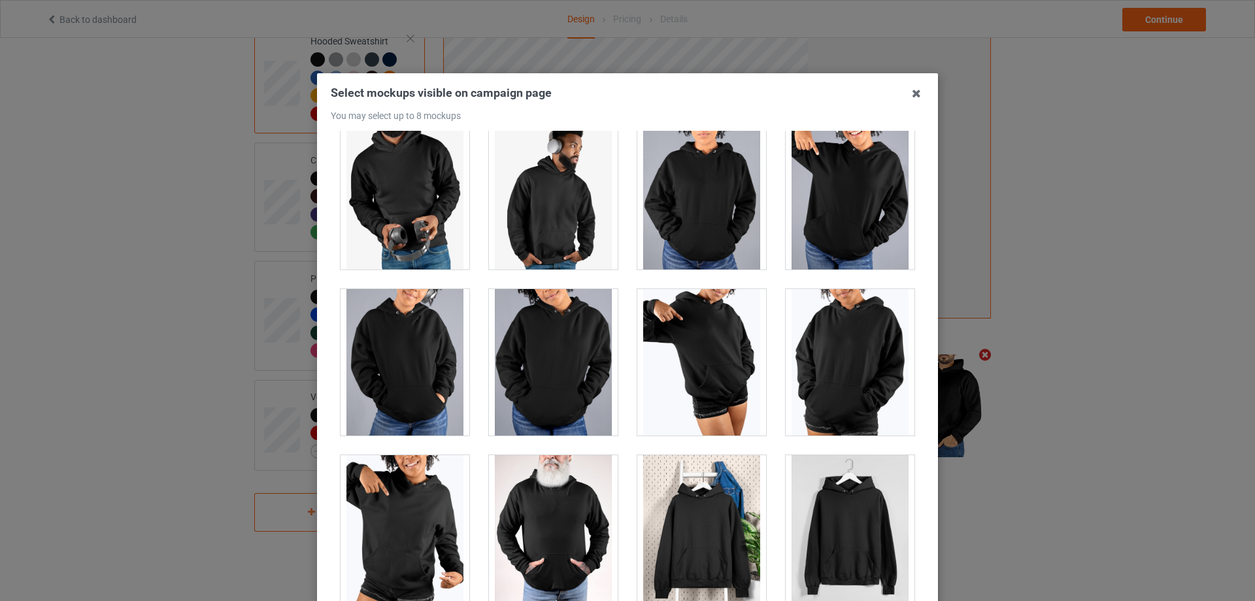
click at [564, 483] on div at bounding box center [553, 528] width 129 height 146
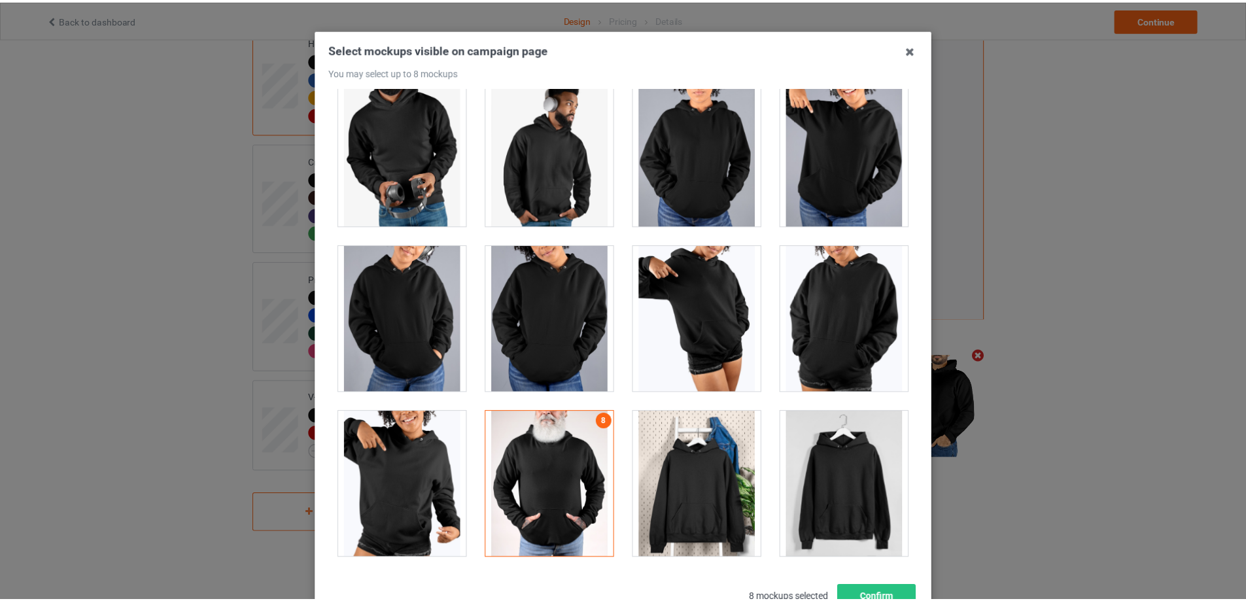
scroll to position [144, 0]
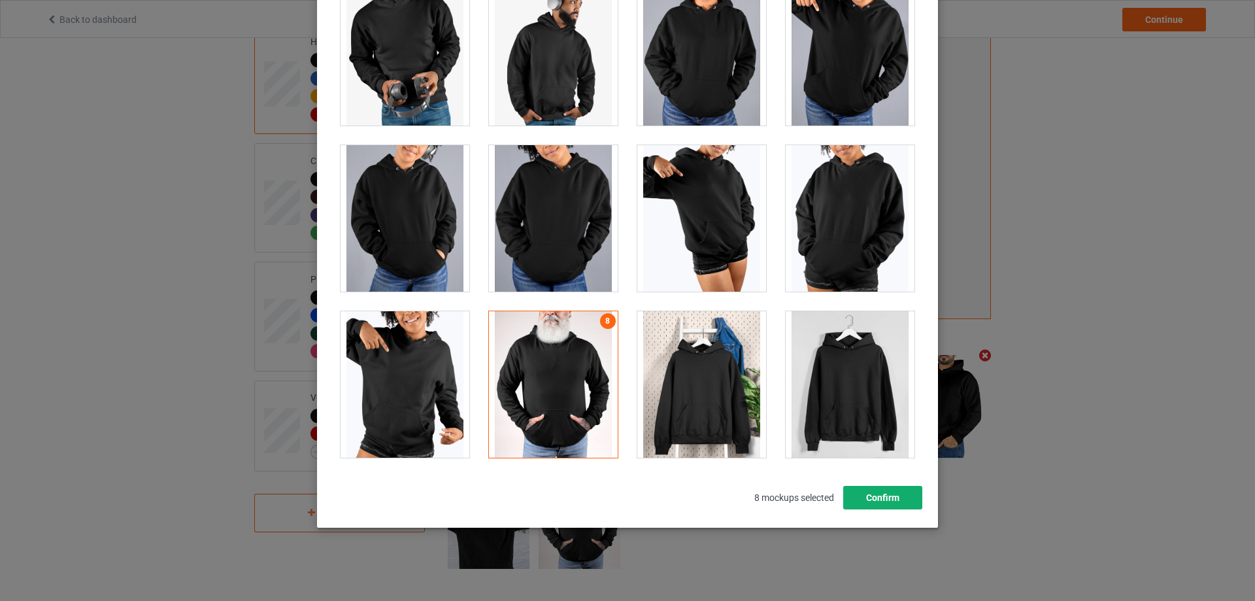
click at [891, 502] on button "Confirm" at bounding box center [882, 498] width 79 height 24
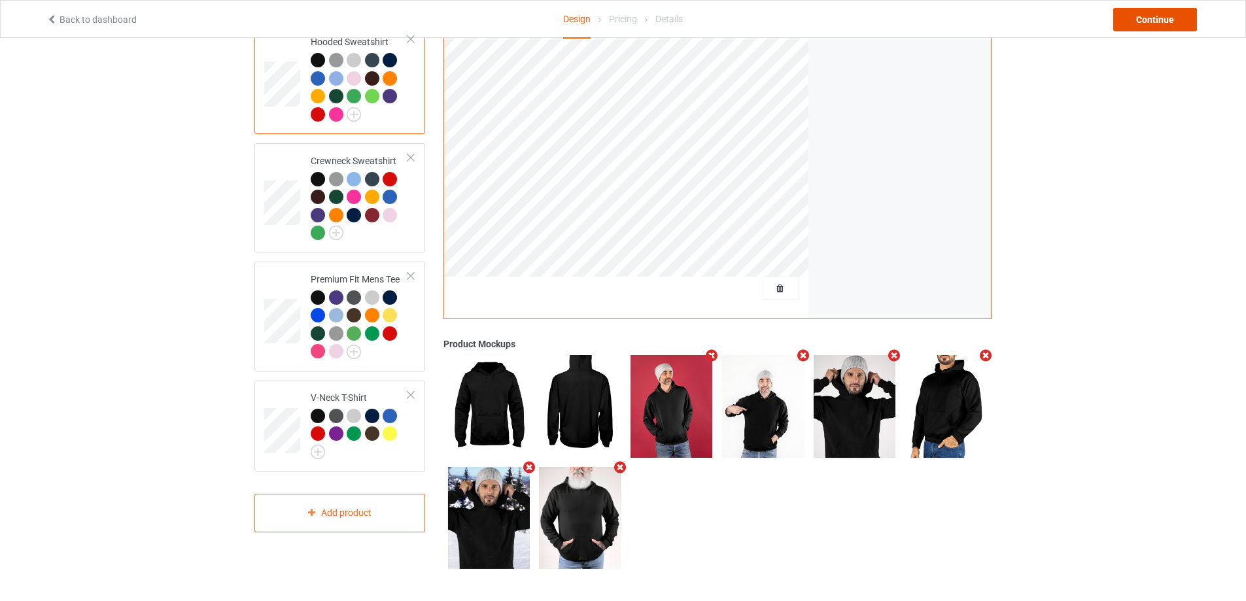
click at [1140, 13] on div "Continue" at bounding box center [1155, 20] width 84 height 24
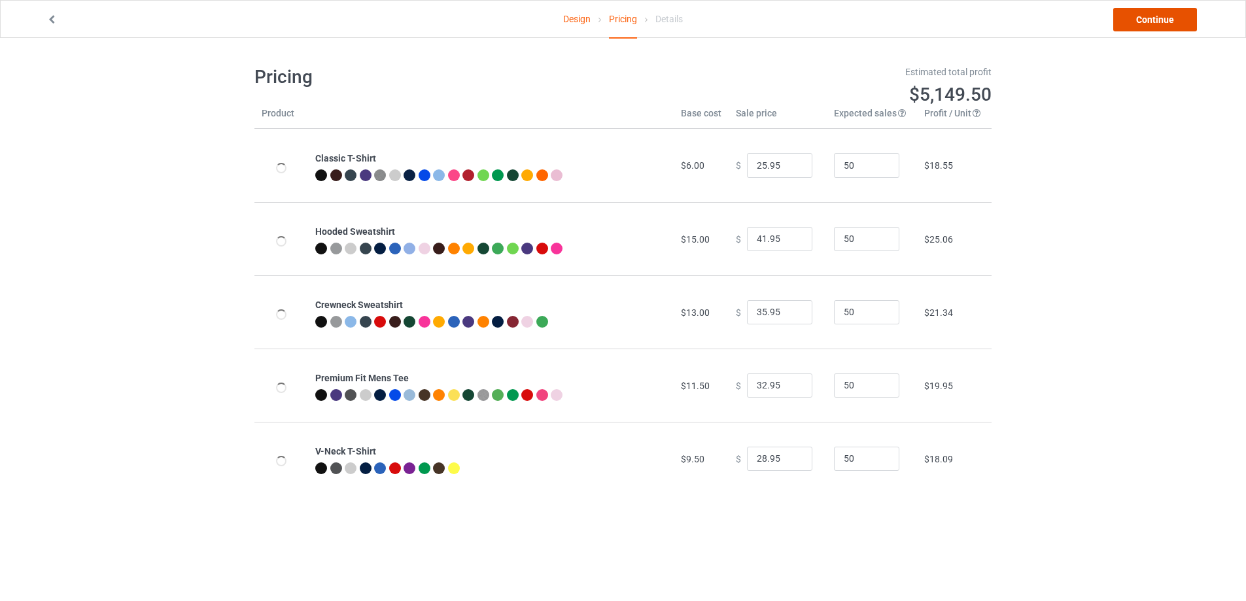
click at [1146, 24] on link "Continue" at bounding box center [1155, 20] width 84 height 24
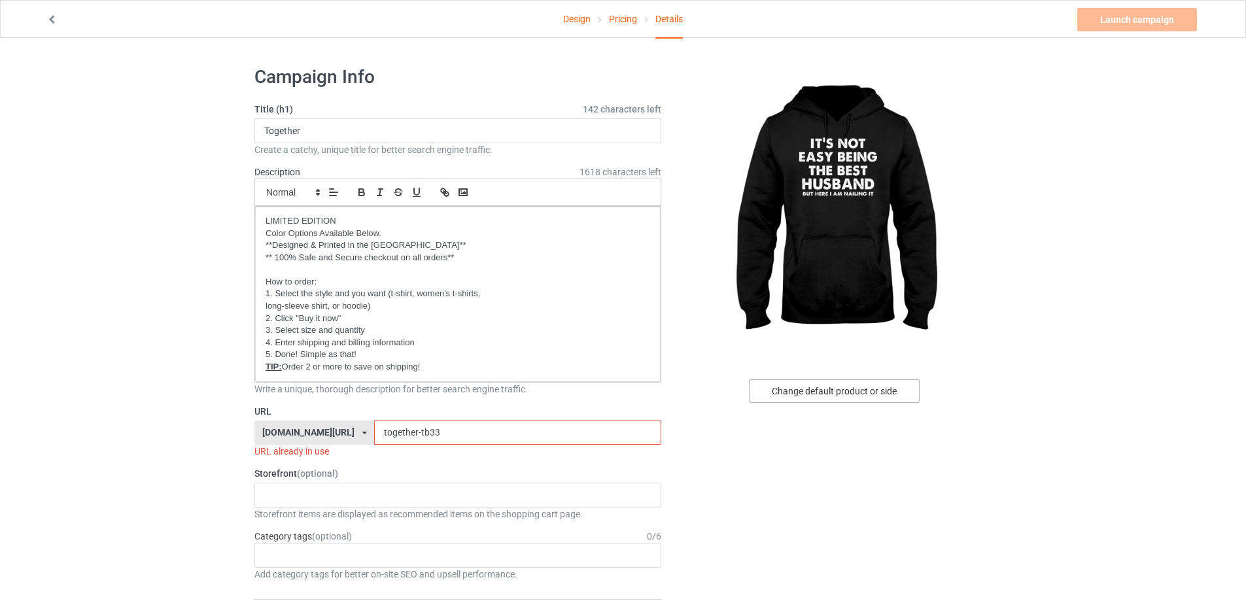
click at [849, 384] on div "Change default product or side" at bounding box center [834, 391] width 171 height 24
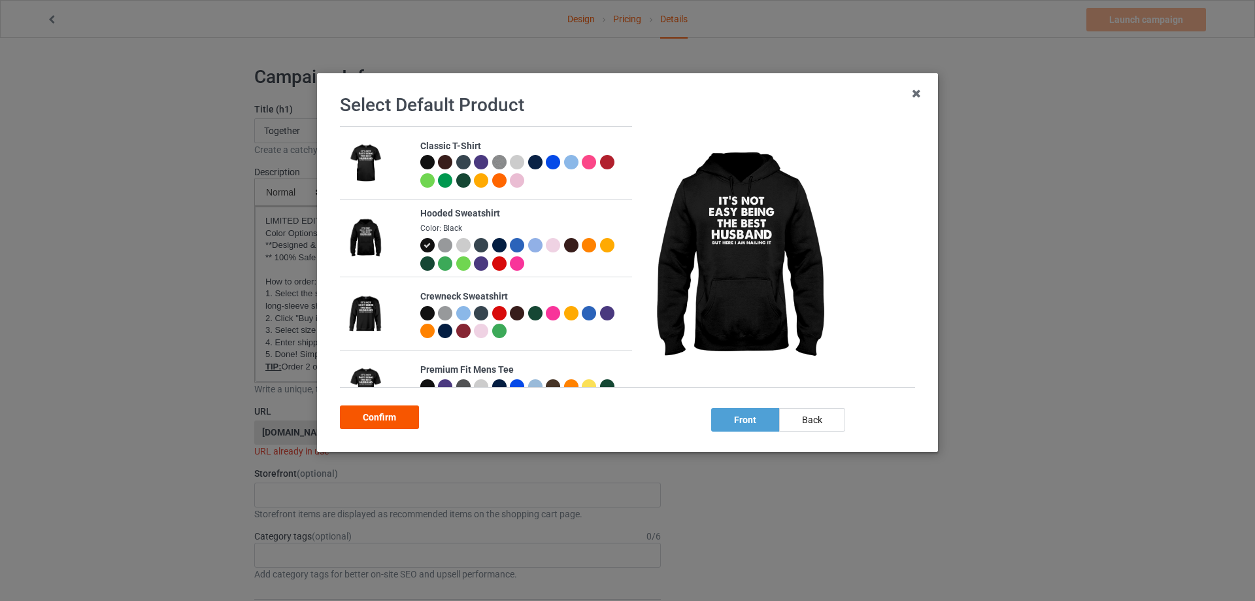
click at [391, 417] on div "Confirm" at bounding box center [379, 417] width 79 height 24
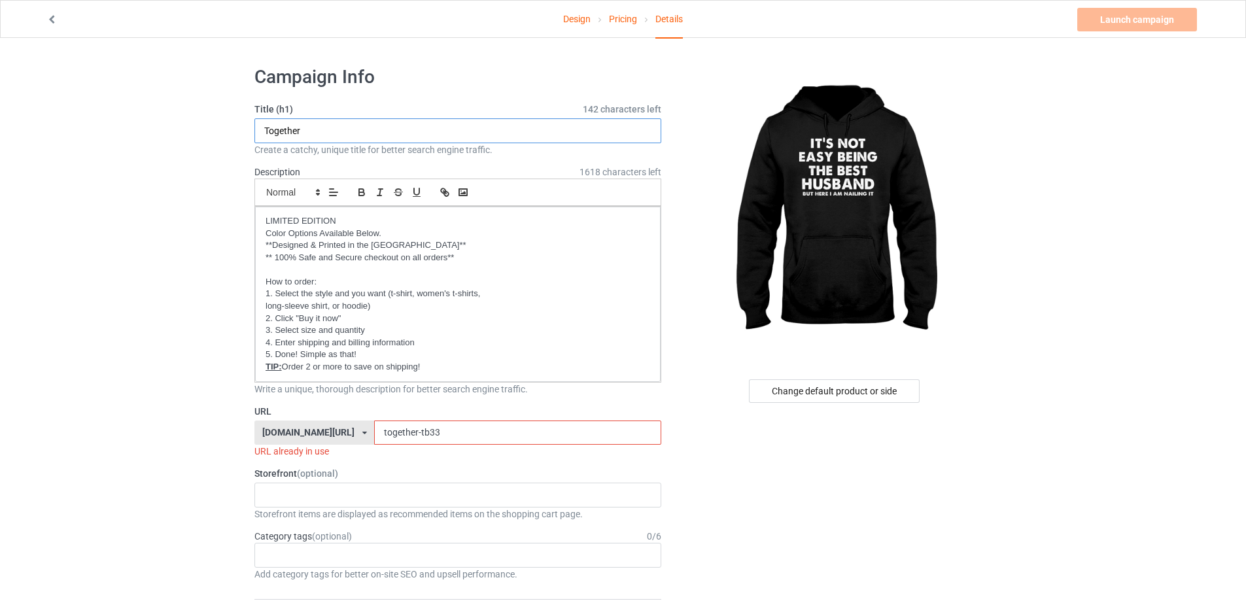
drag, startPoint x: 323, startPoint y: 127, endPoint x: 188, endPoint y: 131, distance: 134.7
type input "It's not easy being the best Husband"
drag, startPoint x: 456, startPoint y: 436, endPoint x: 309, endPoint y: 415, distance: 149.3
click at [308, 424] on div "[DOMAIN_NAME][URL] [DOMAIN_NAME][URL] [DOMAIN_NAME][URL] [DOMAIN_NAME][URL] [DO…" at bounding box center [457, 432] width 407 height 25
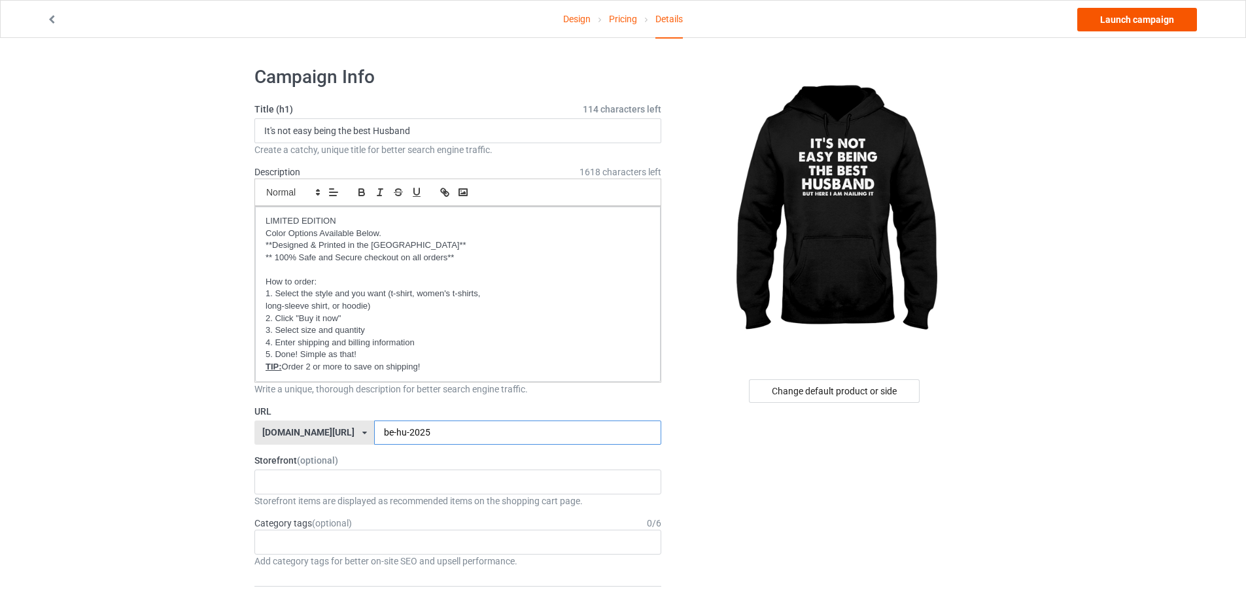
type input "be-hu-2025"
click at [1163, 20] on link "Launch campaign" at bounding box center [1137, 20] width 120 height 24
